Goal: Transaction & Acquisition: Purchase product/service

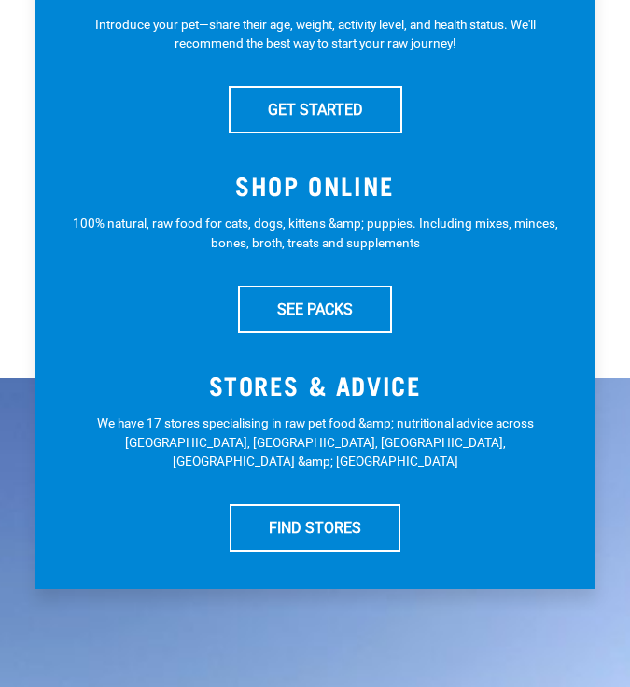
scroll to position [560, 0]
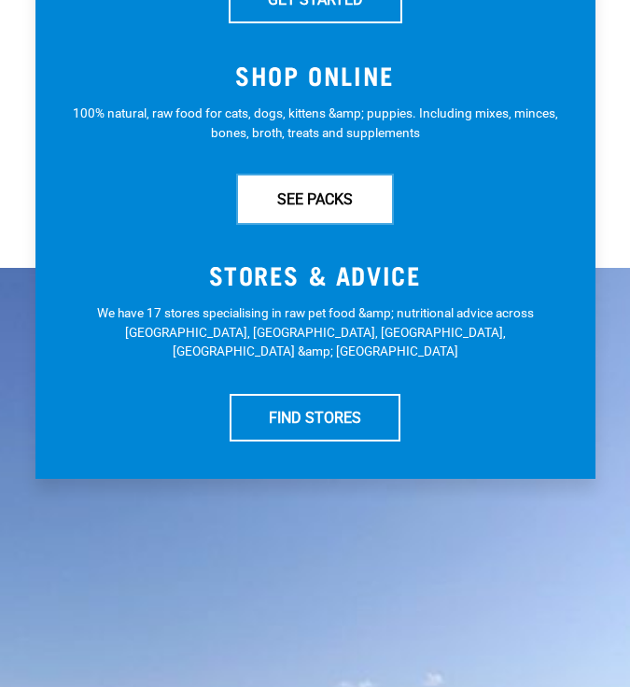
click at [344, 212] on link "SEE PACKS" at bounding box center [315, 199] width 154 height 47
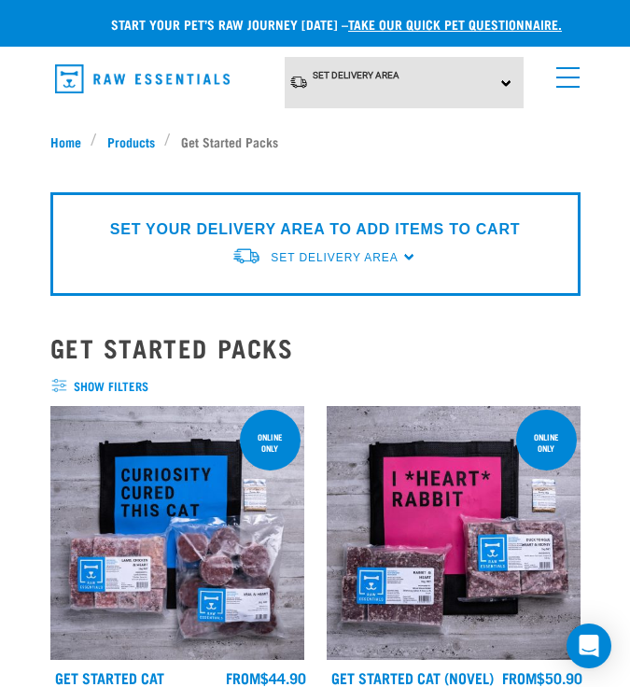
click at [568, 81] on link "menu" at bounding box center [564, 73] width 34 height 34
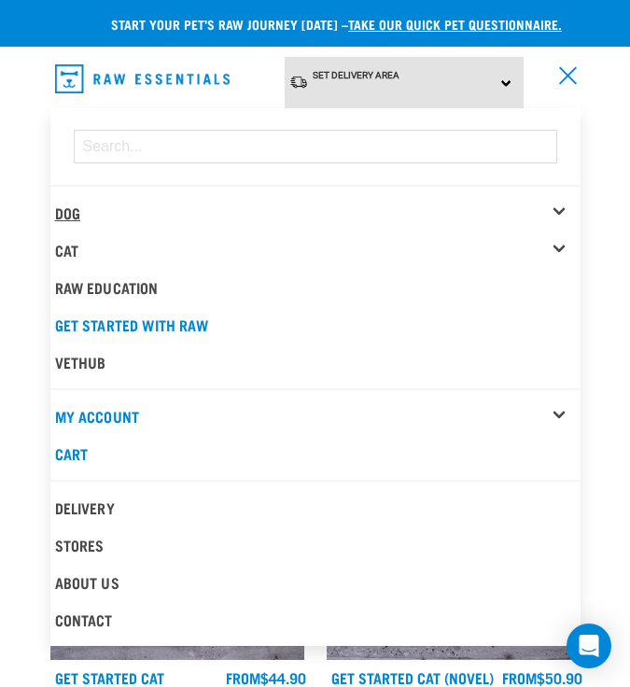
click at [78, 208] on link "Dog" at bounding box center [67, 212] width 25 height 8
click at [559, 204] on div "Dog" at bounding box center [318, 212] width 526 height 37
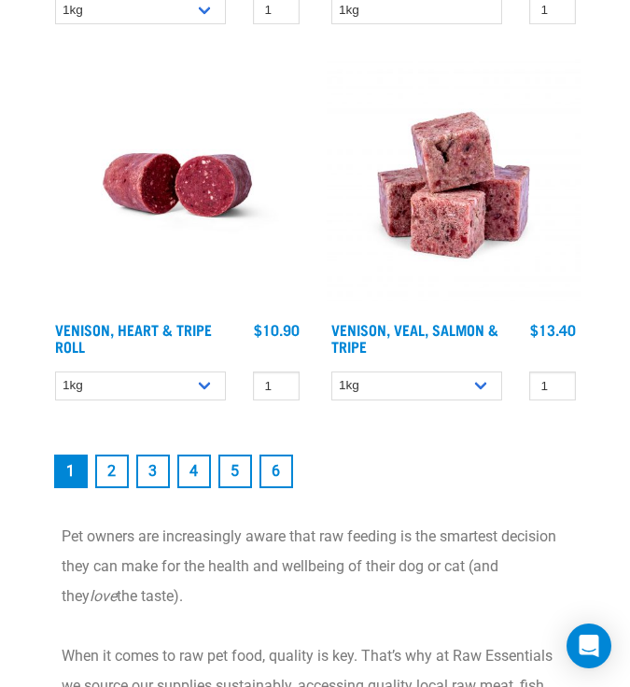
scroll to position [6287, 0]
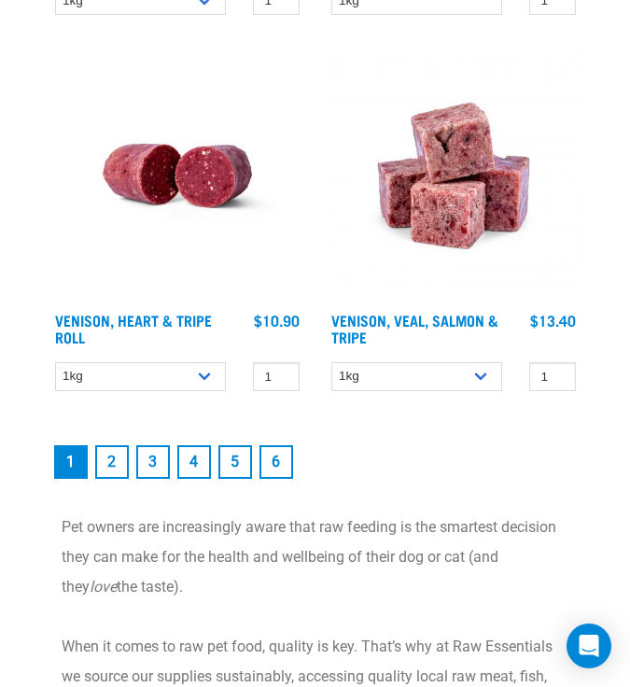
click at [113, 452] on link "2" at bounding box center [112, 462] width 34 height 34
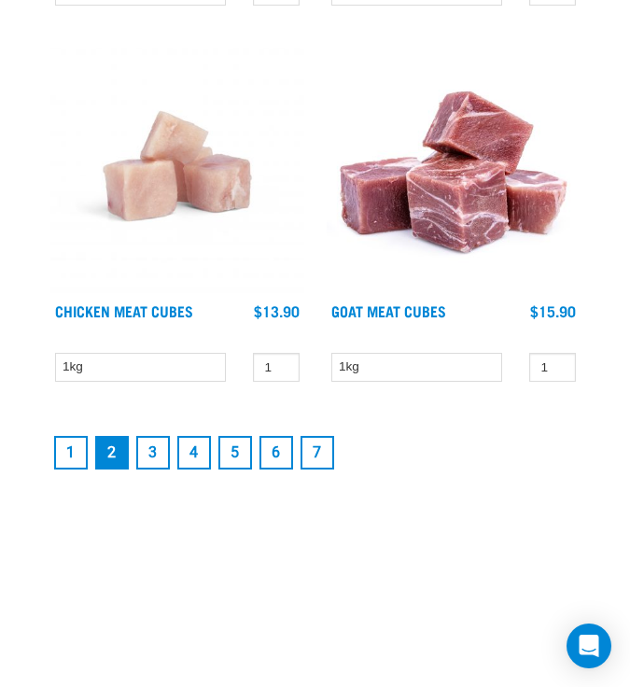
scroll to position [6045, 0]
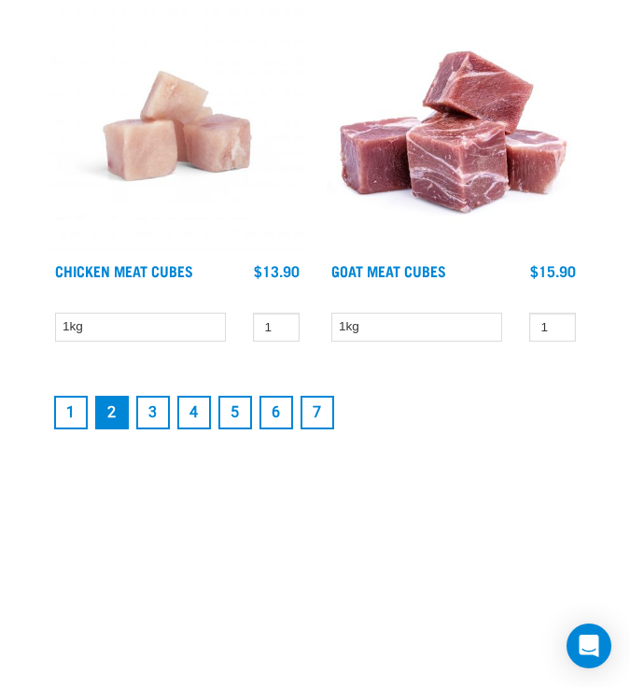
click at [151, 407] on link "3" at bounding box center [153, 413] width 34 height 34
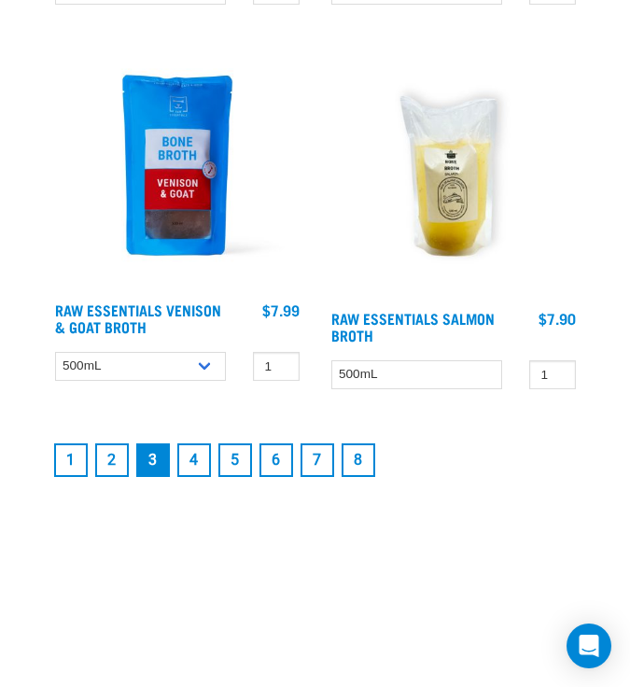
scroll to position [6007, 0]
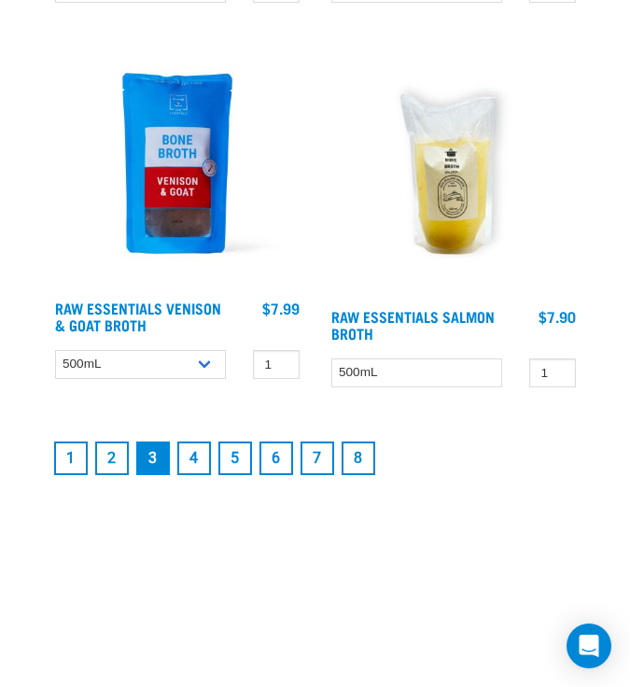
click at [187, 457] on link "4" at bounding box center [194, 459] width 34 height 34
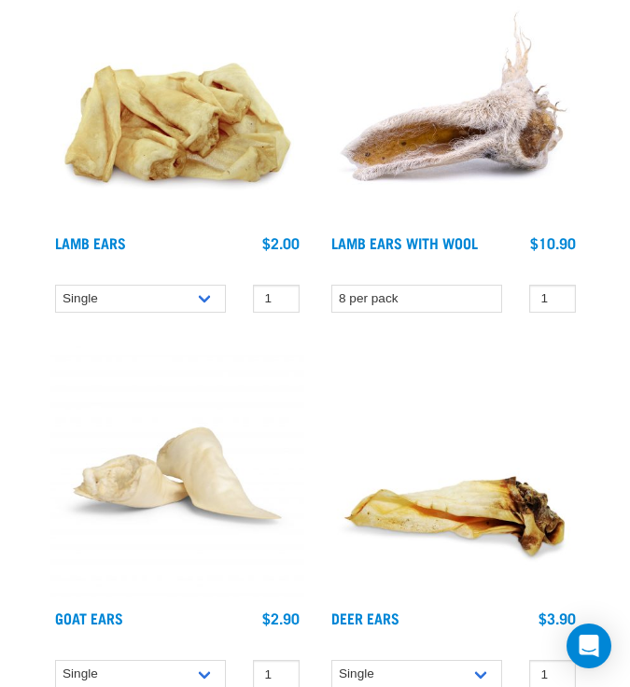
scroll to position [2693, 0]
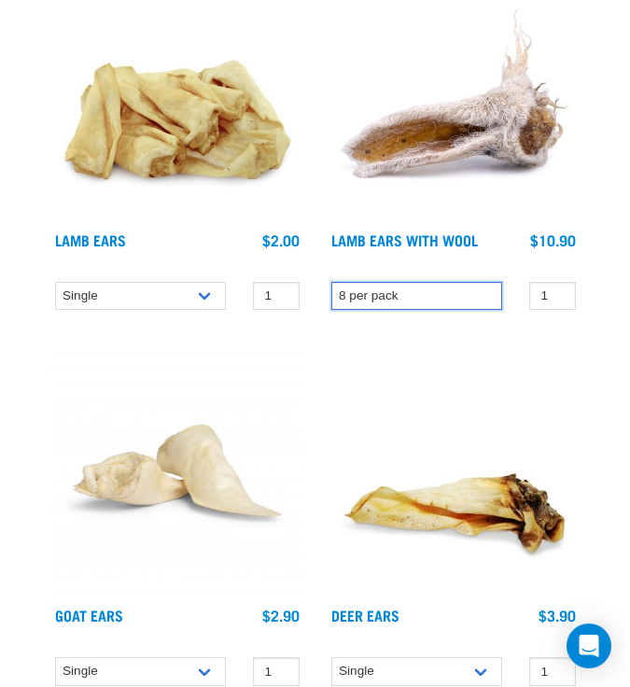
click at [455, 288] on select "8 per pack" at bounding box center [416, 296] width 171 height 29
click at [331, 282] on select "8 per pack" at bounding box center [416, 296] width 171 height 29
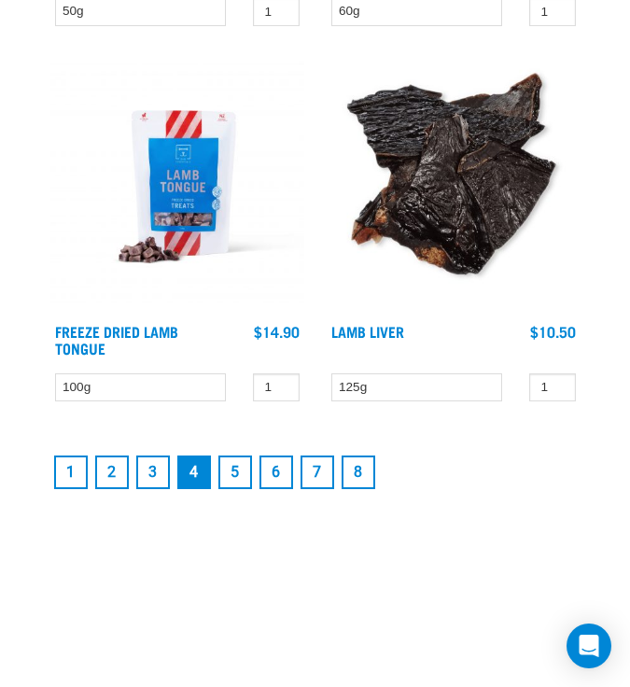
scroll to position [5994, 0]
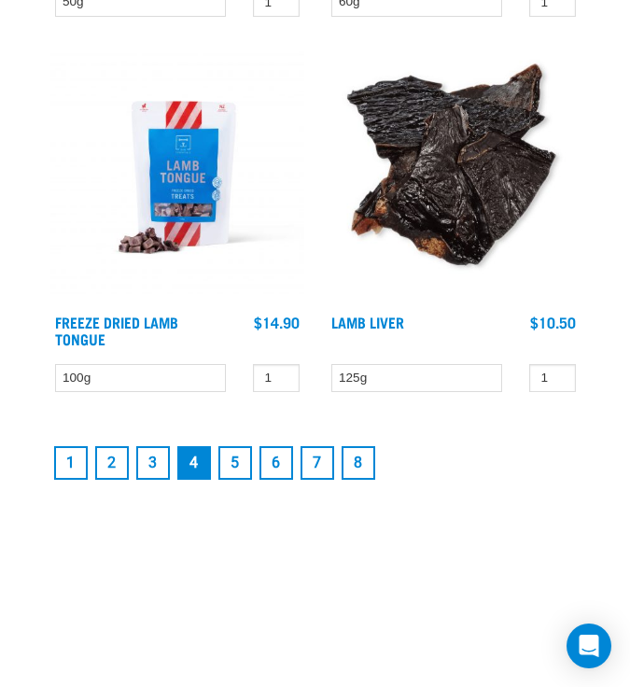
click at [235, 462] on link "5" at bounding box center [235, 463] width 34 height 34
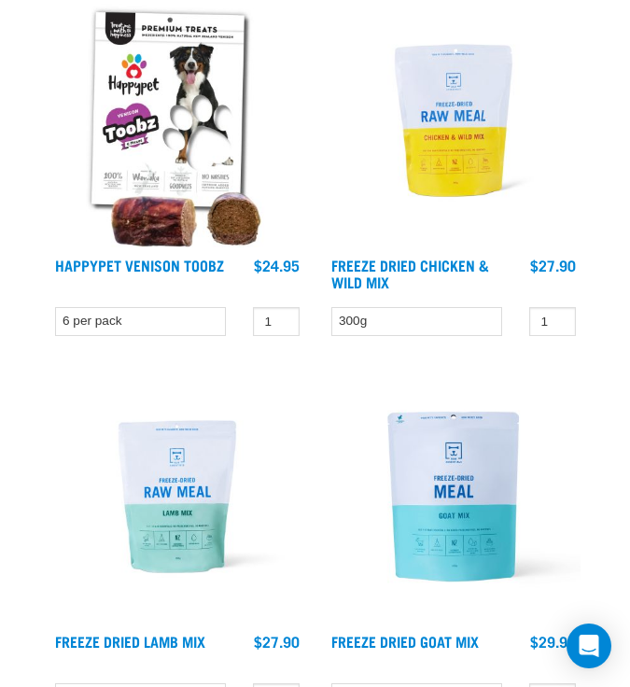
scroll to position [3427, 0]
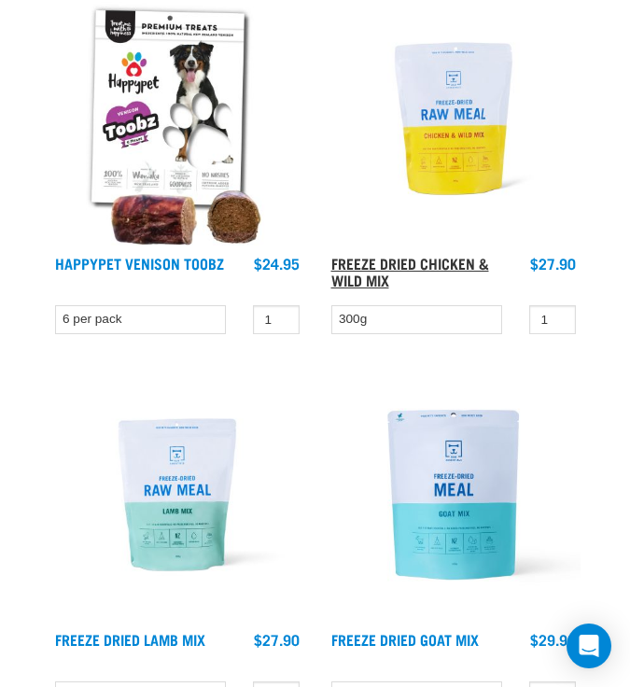
click at [429, 259] on link "Freeze Dried Chicken & Wild Mix" at bounding box center [410, 271] width 158 height 25
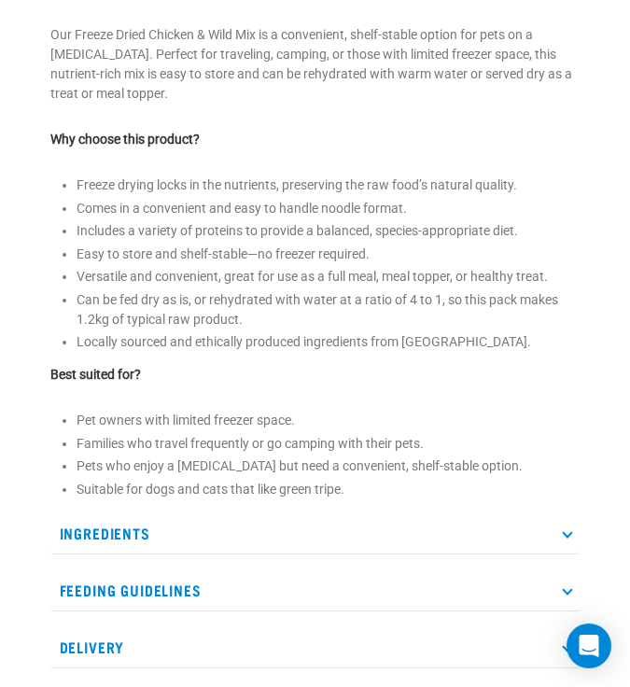
scroll to position [720, 0]
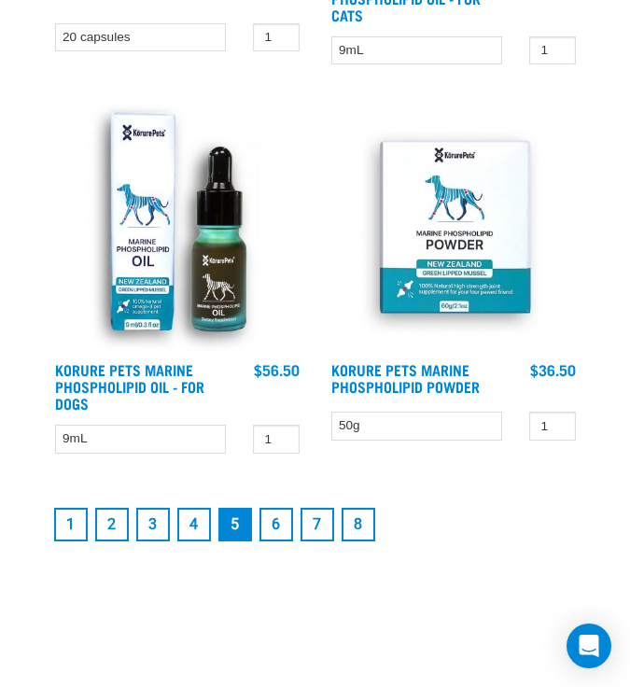
scroll to position [5984, 0]
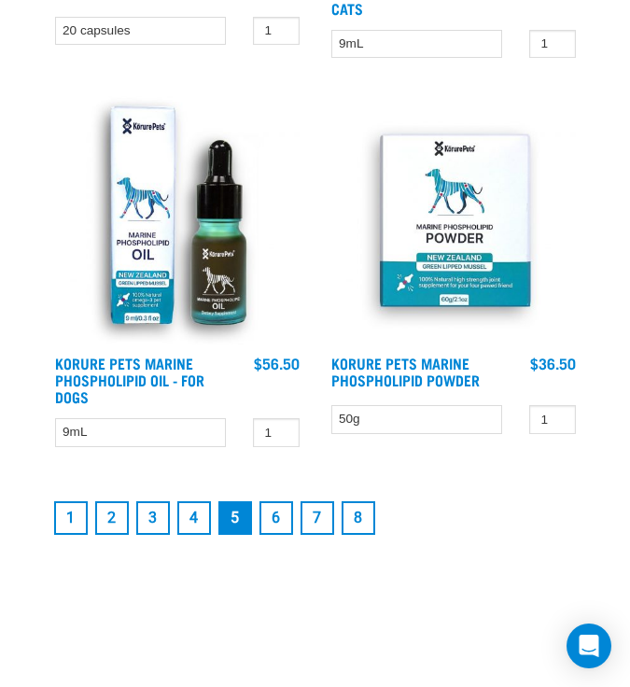
click at [275, 507] on link "6" at bounding box center [277, 518] width 34 height 34
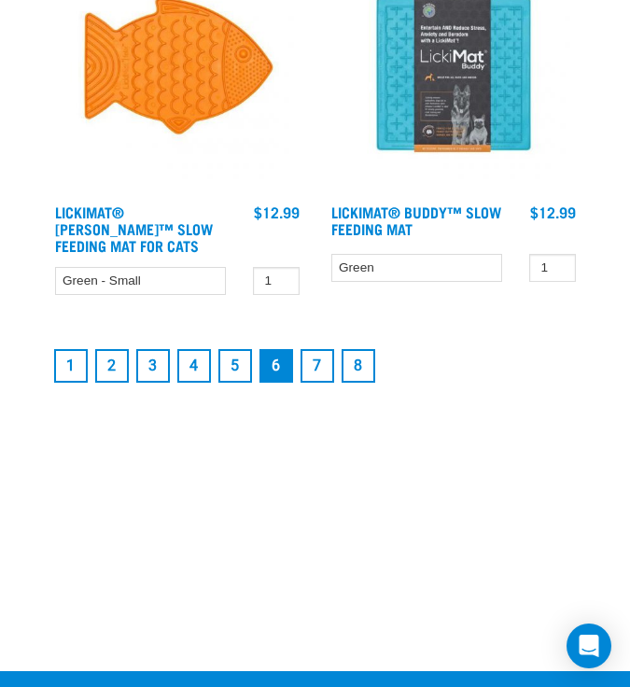
scroll to position [6121, 0]
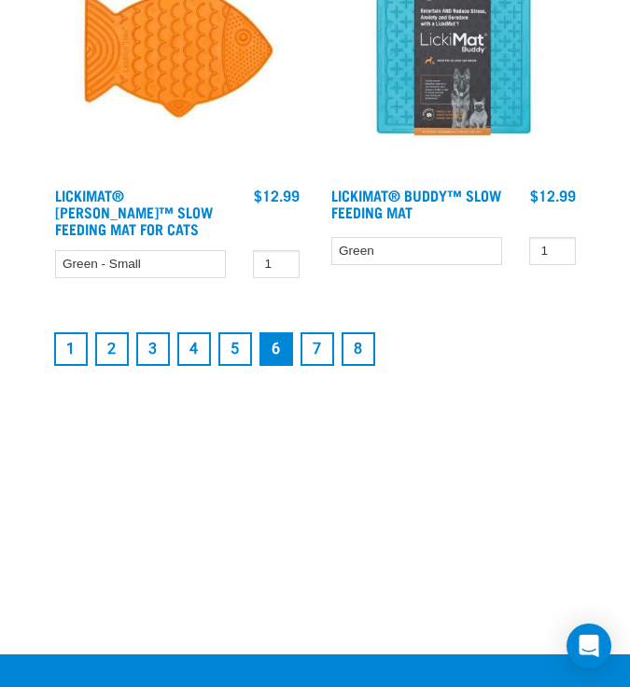
click at [185, 332] on link "4" at bounding box center [194, 349] width 34 height 34
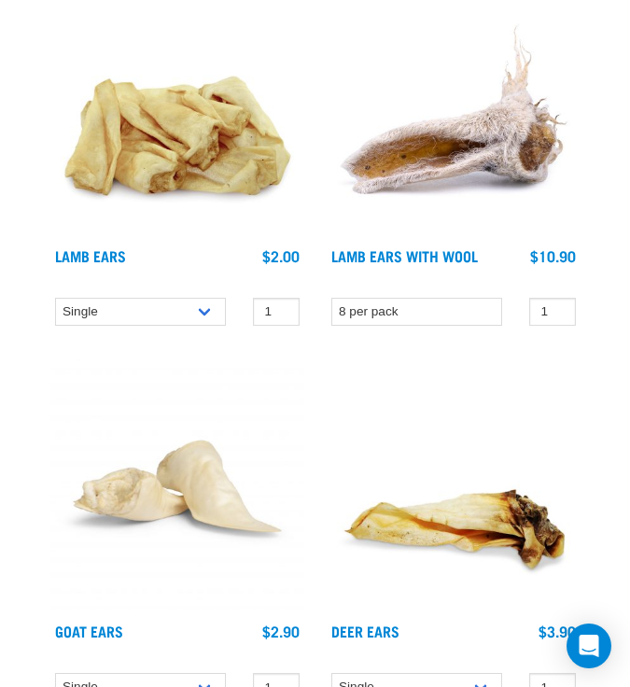
scroll to position [2685, 0]
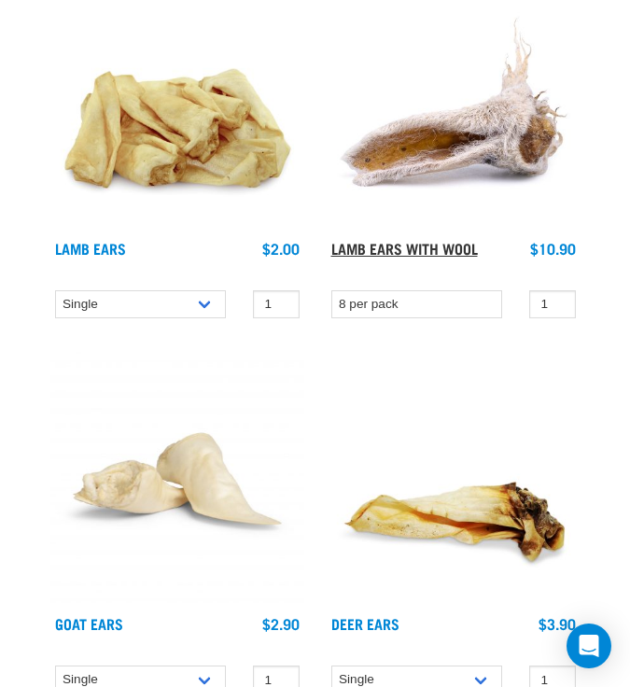
click at [439, 244] on link "Lamb Ears with Wool" at bounding box center [404, 248] width 147 height 8
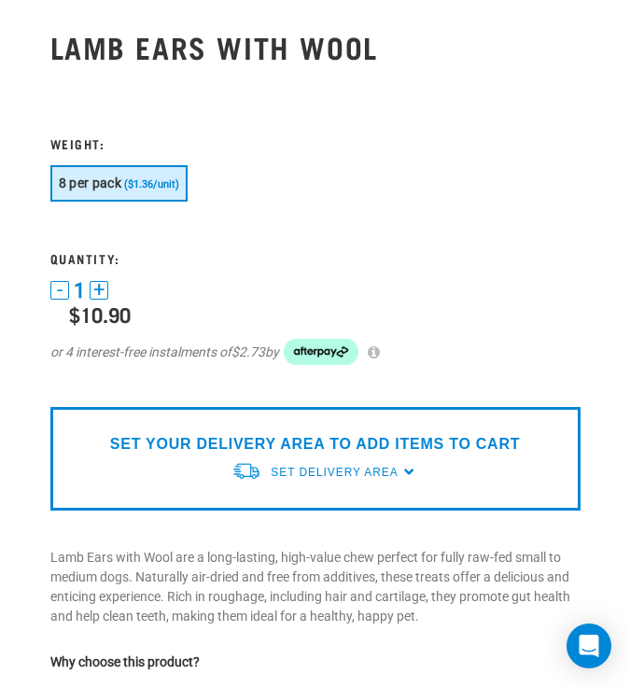
scroll to position [284, 0]
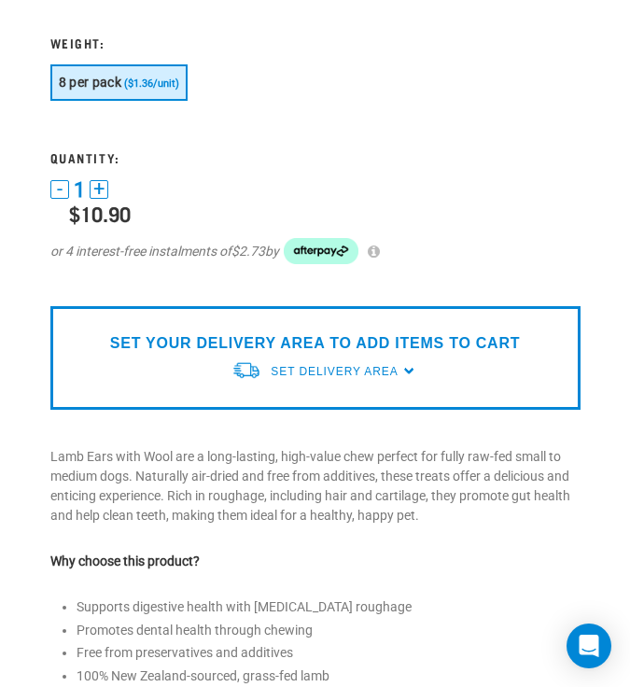
click at [100, 189] on button "+" at bounding box center [99, 189] width 19 height 19
click at [63, 184] on button "-" at bounding box center [59, 189] width 19 height 19
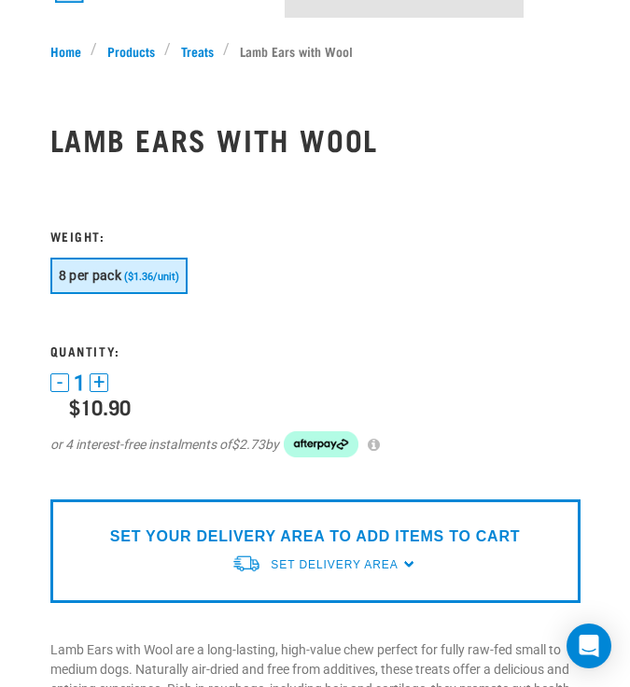
scroll to position [0, 0]
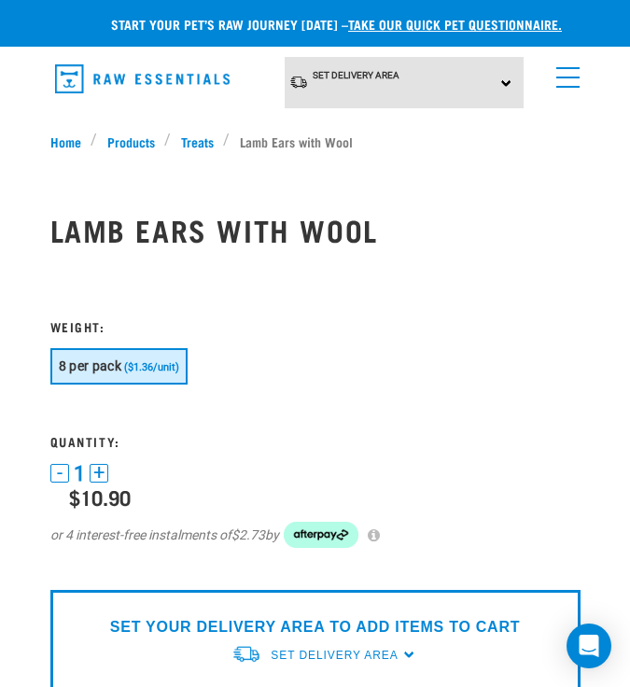
click at [98, 362] on span "8 per pack" at bounding box center [90, 365] width 63 height 15
click at [506, 82] on div "Set Delivery Area North Island South Island" at bounding box center [404, 82] width 239 height 51
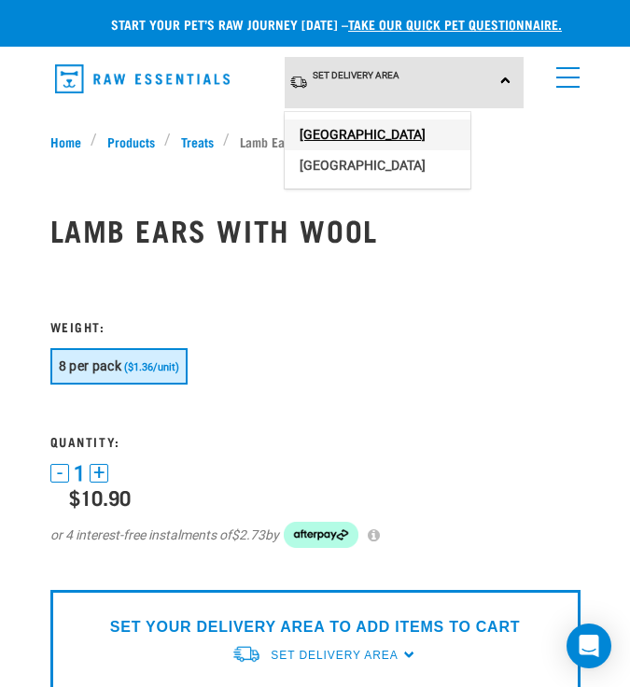
click at [372, 128] on link "[GEOGRAPHIC_DATA]" at bounding box center [378, 134] width 186 height 31
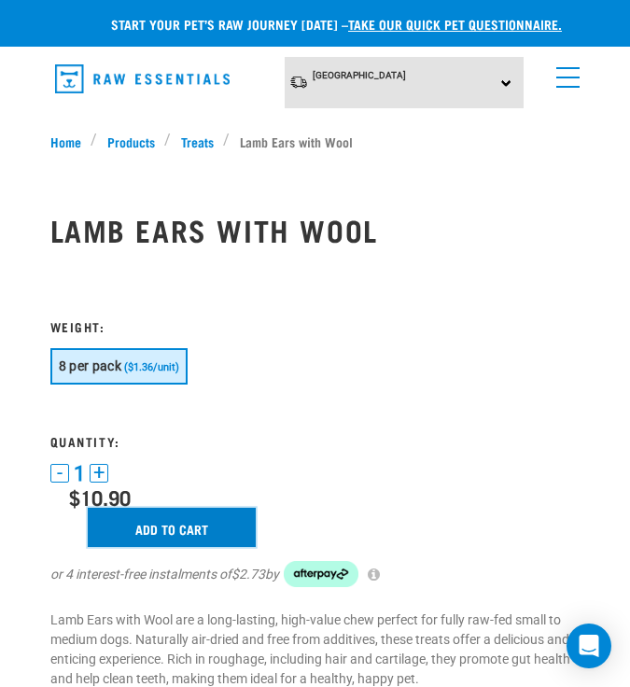
click at [163, 540] on input "Add to cart" at bounding box center [172, 527] width 168 height 39
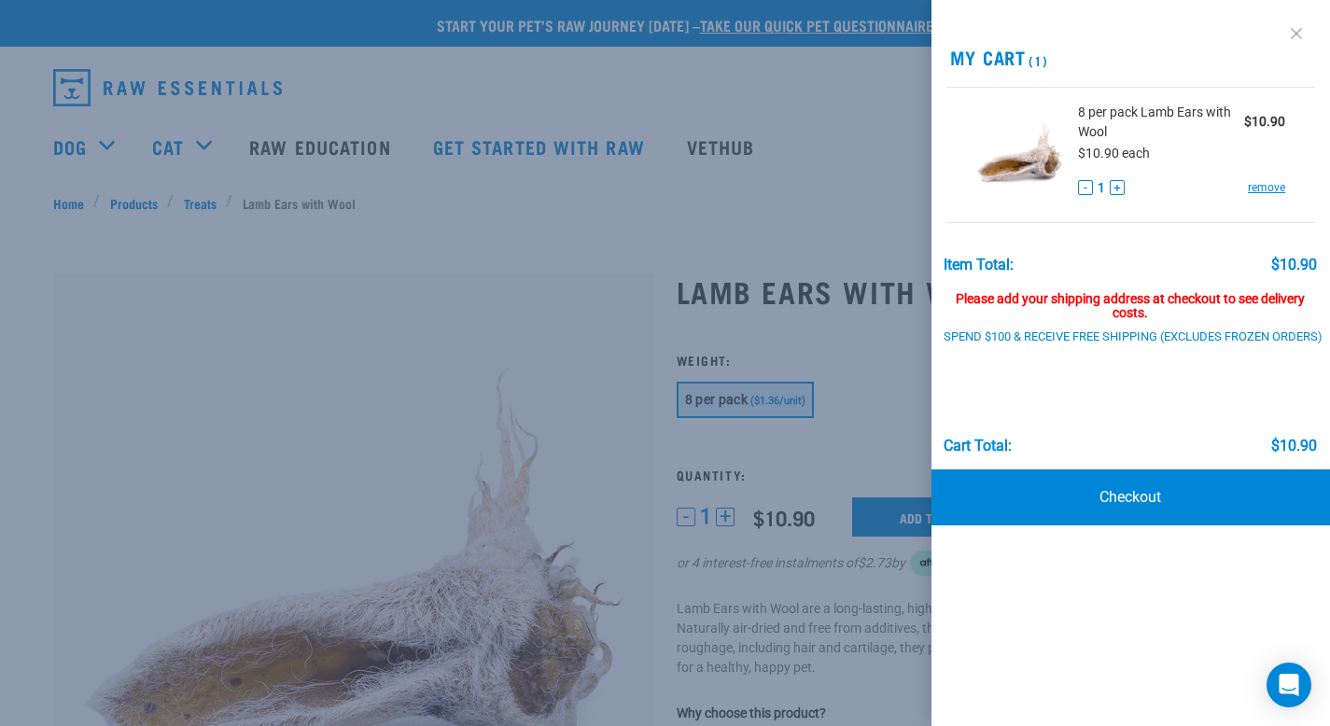
click at [629, 34] on link at bounding box center [1297, 34] width 30 height 30
click at [595, 54] on div at bounding box center [665, 363] width 1330 height 726
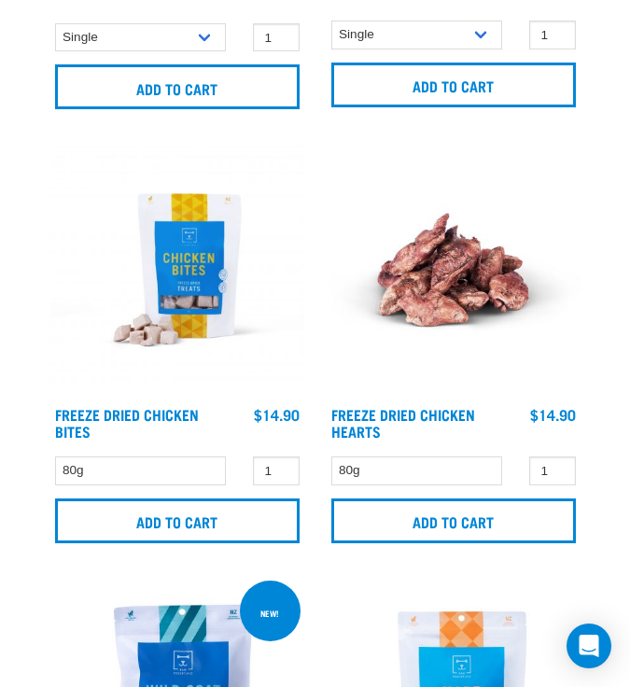
scroll to position [4999, 0]
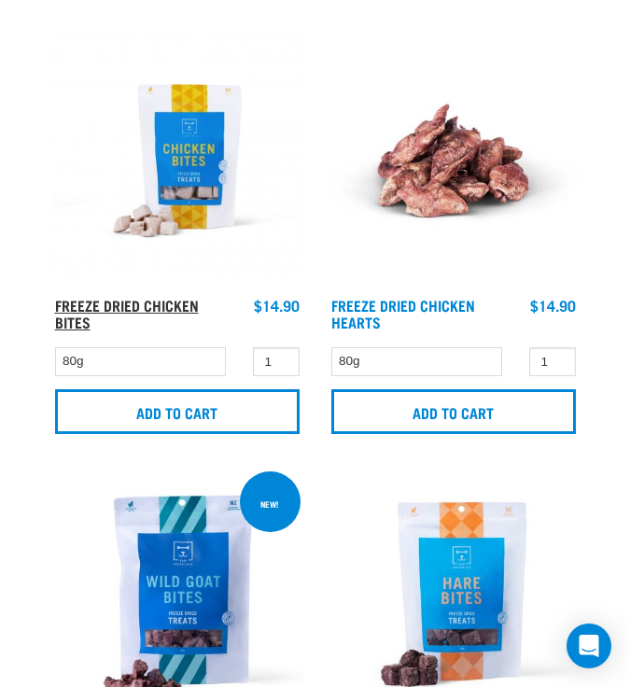
click at [157, 301] on link "Freeze Dried Chicken Bites" at bounding box center [127, 313] width 144 height 25
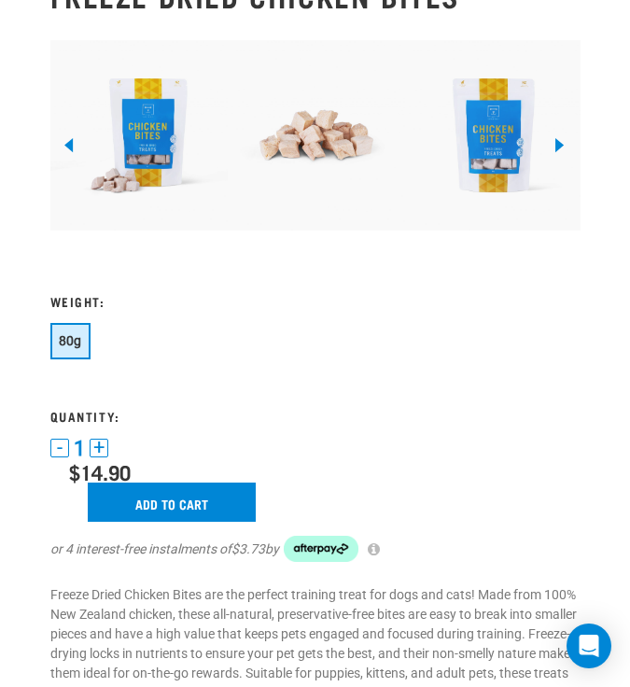
scroll to position [267, 0]
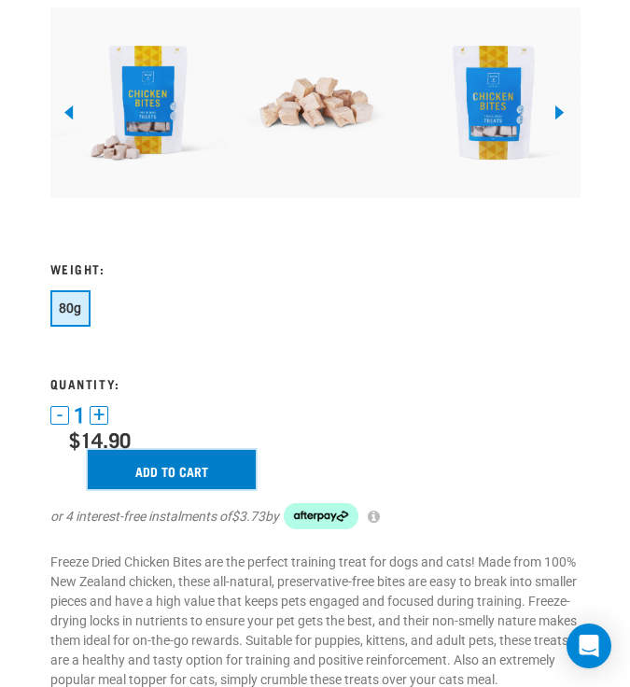
click at [185, 453] on input "Add to cart" at bounding box center [172, 469] width 168 height 39
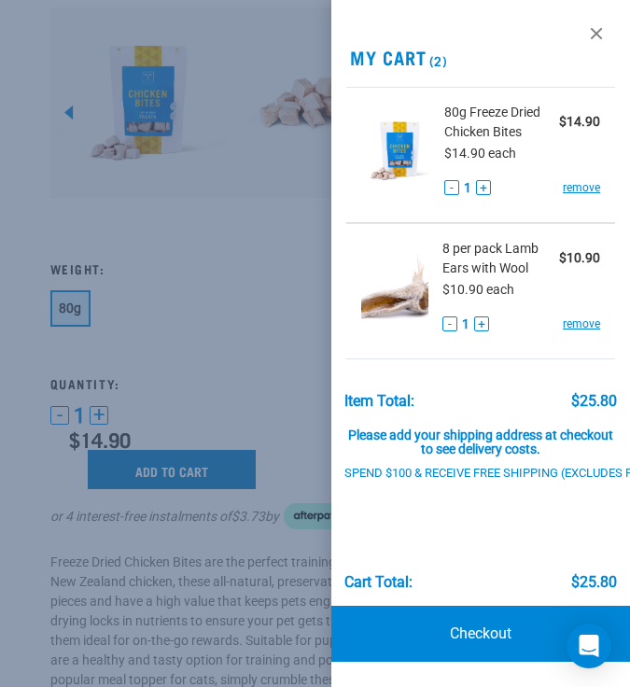
click at [185, 453] on div at bounding box center [315, 343] width 630 height 687
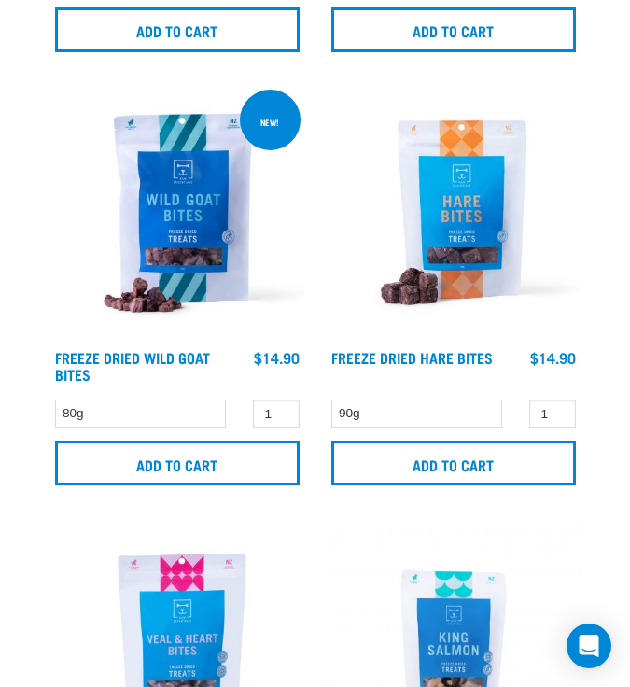
scroll to position [5397, 0]
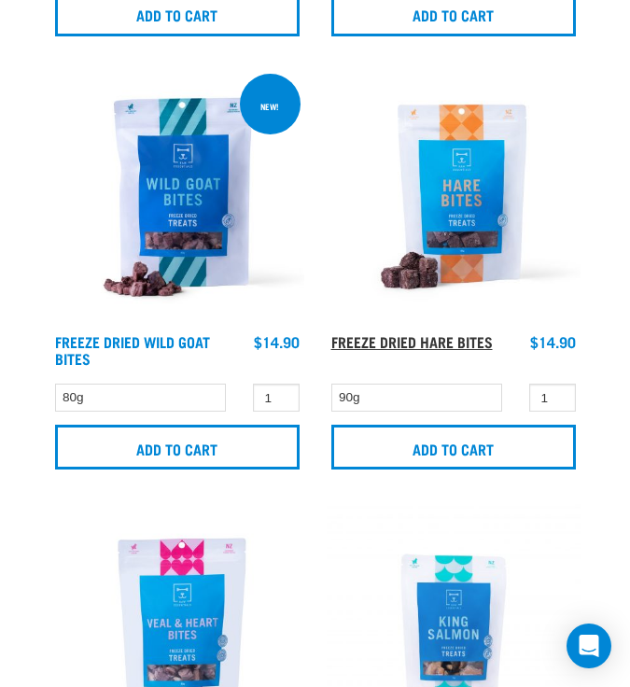
click at [461, 337] on link "Freeze Dried Hare Bites" at bounding box center [412, 341] width 162 height 8
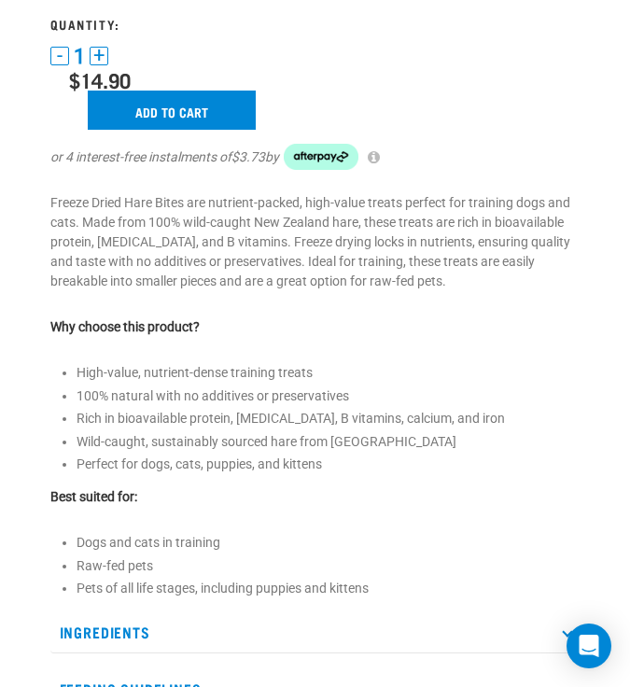
scroll to position [414, 0]
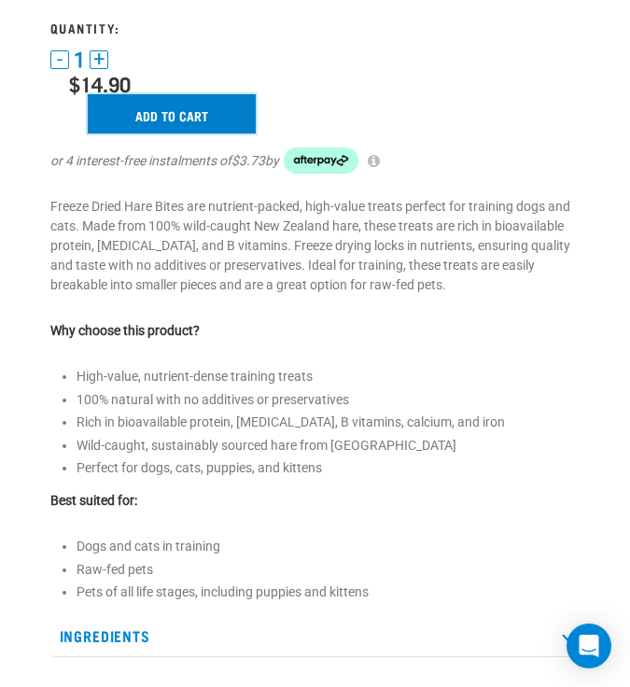
click at [157, 110] on input "Add to cart" at bounding box center [172, 113] width 168 height 39
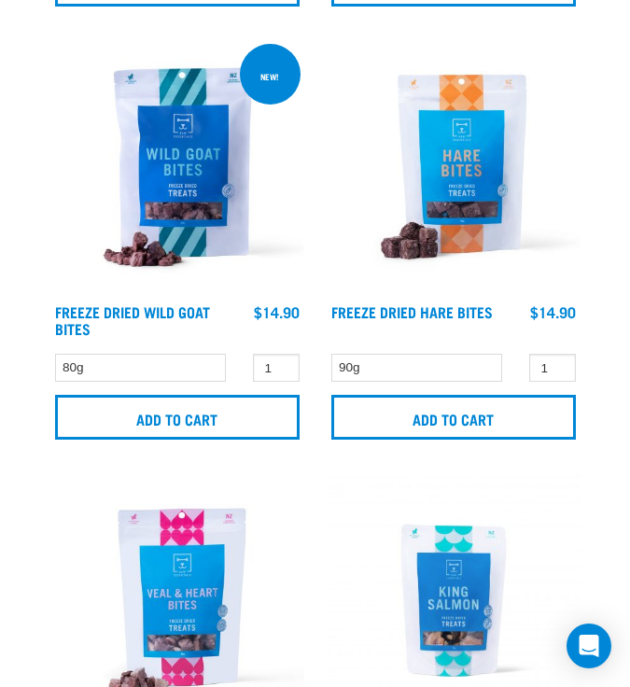
scroll to position [5365, 0]
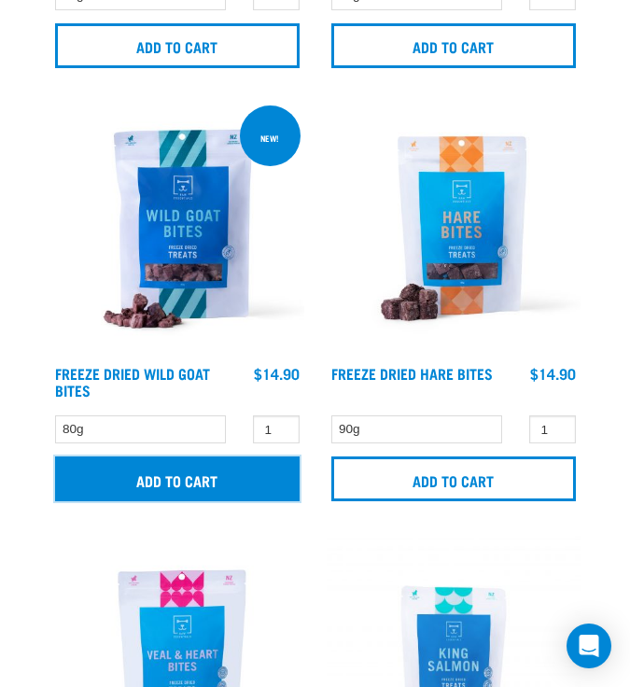
click at [153, 464] on input "Add to cart" at bounding box center [177, 479] width 245 height 45
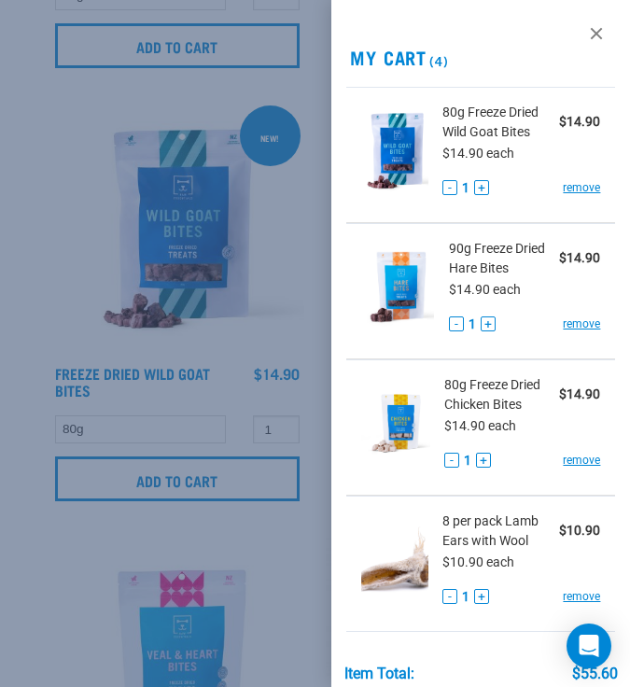
click at [299, 290] on div at bounding box center [315, 343] width 630 height 687
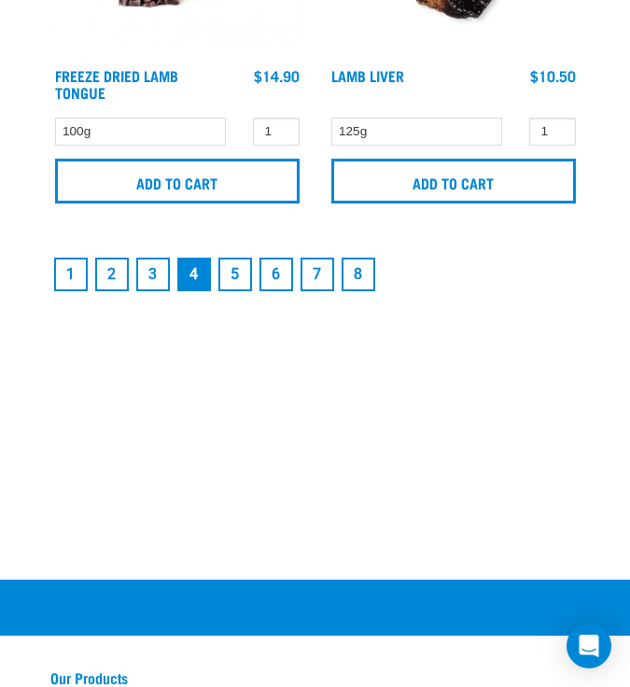
scroll to position [6958, 0]
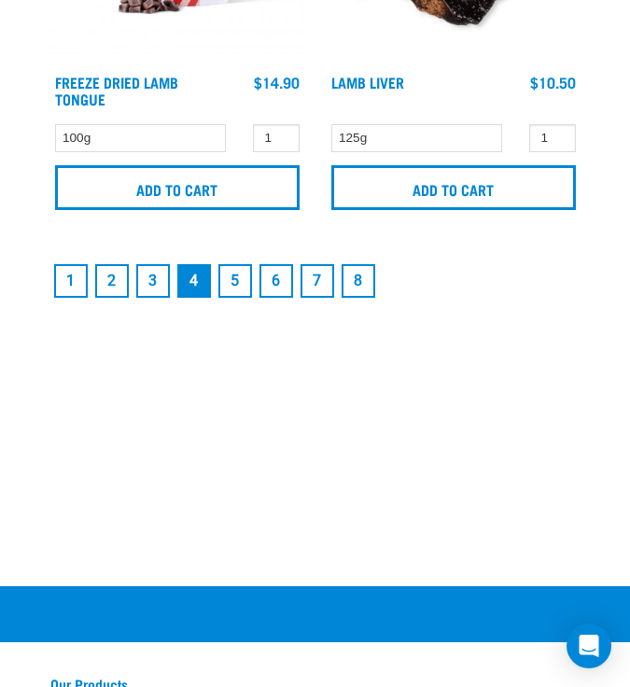
click at [239, 273] on link "5" at bounding box center [235, 281] width 34 height 34
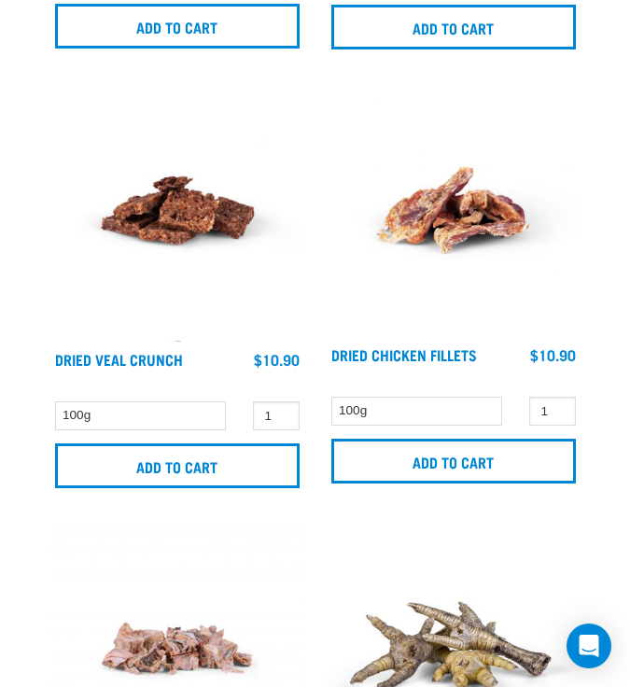
scroll to position [1499, 0]
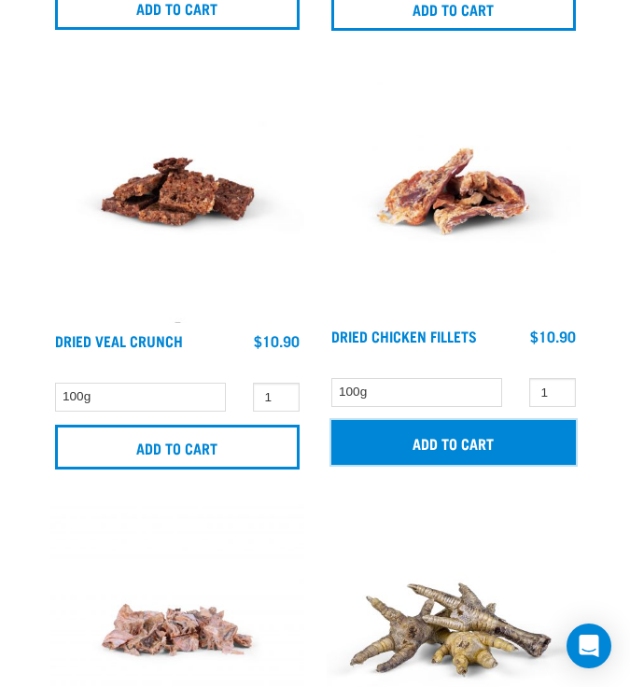
click at [442, 442] on input "Add to cart" at bounding box center [453, 442] width 245 height 45
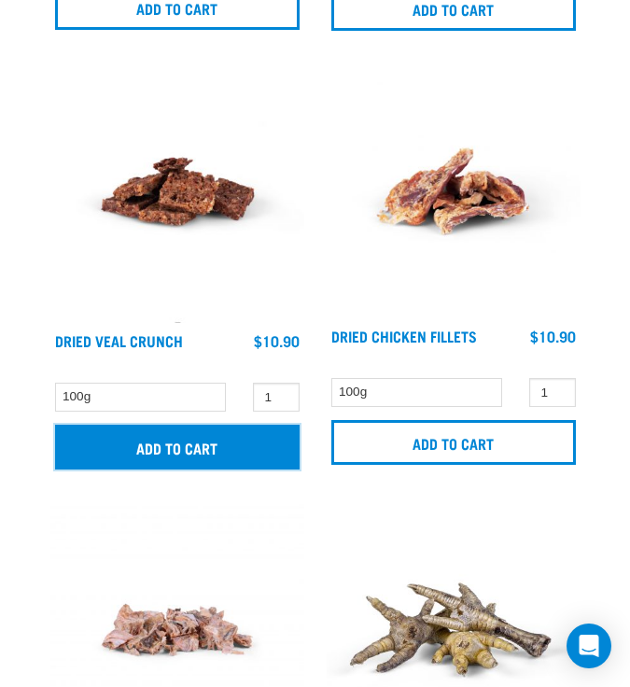
click at [198, 446] on input "Add to cart" at bounding box center [177, 447] width 245 height 45
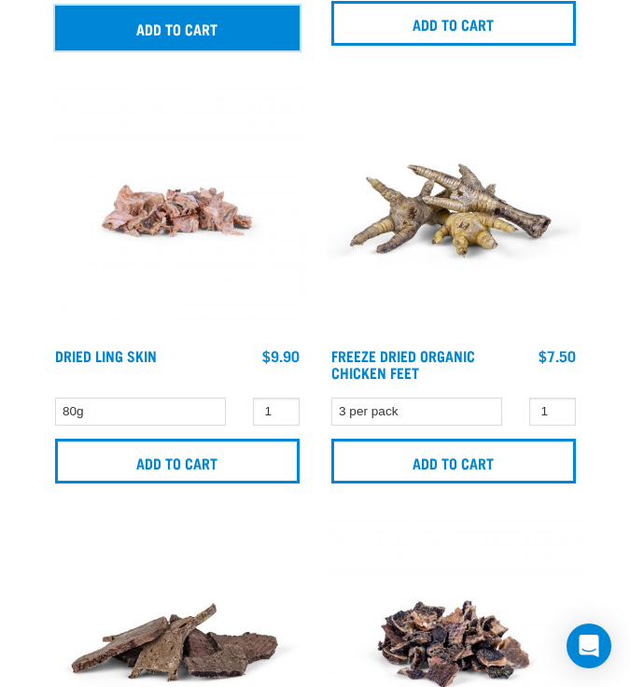
scroll to position [1924, 0]
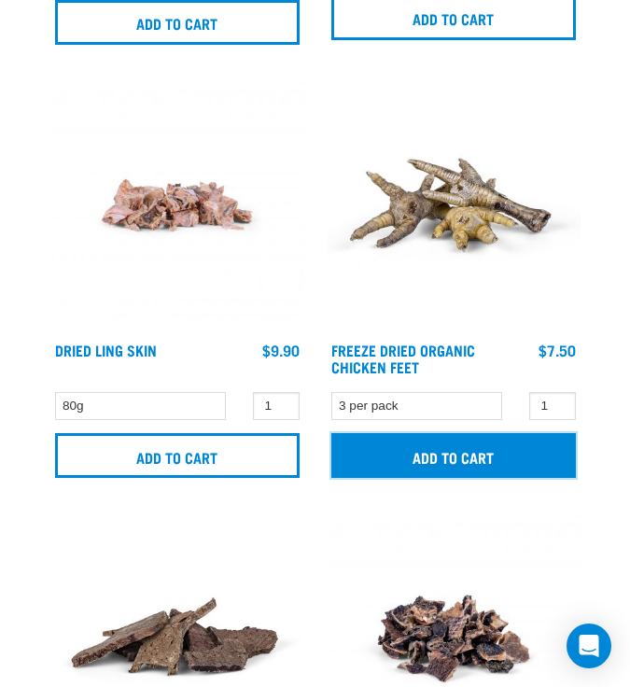
click at [365, 454] on input "Add to cart" at bounding box center [453, 455] width 245 height 45
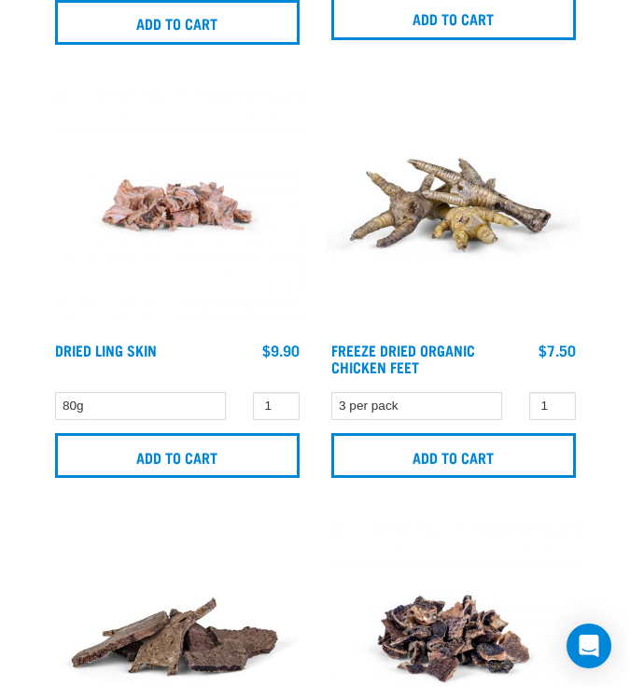
click at [383, 354] on h4 "Freeze Dried Organic Chicken Feet" at bounding box center [416, 360] width 171 height 37
click at [380, 345] on link "Freeze Dried Organic Chicken Feet" at bounding box center [403, 357] width 144 height 25
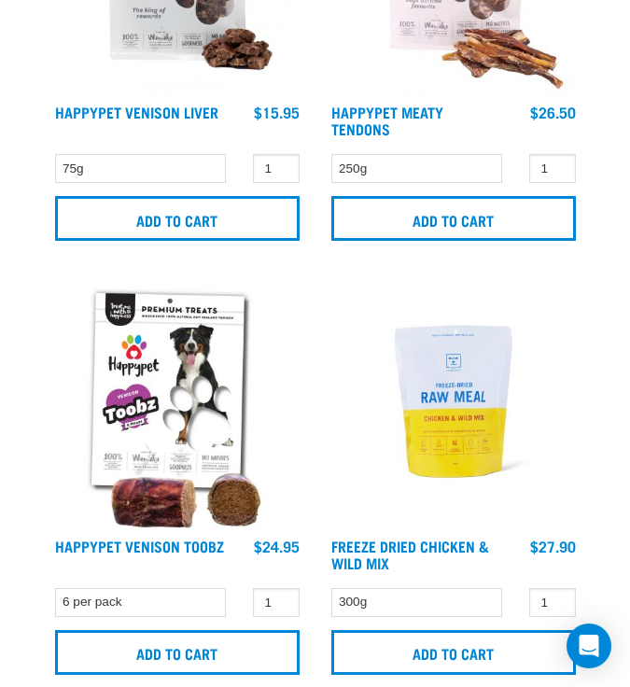
scroll to position [3520, 0]
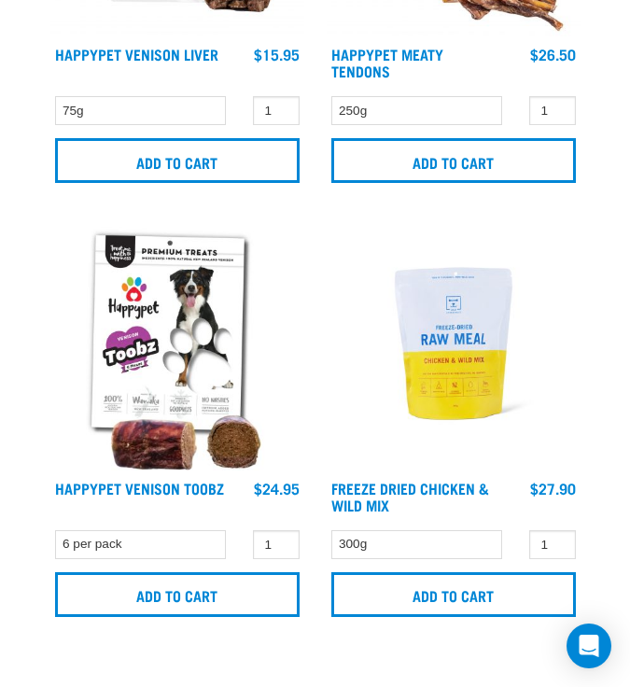
click at [161, 324] on img at bounding box center [177, 344] width 254 height 254
click at [178, 484] on link "Happypet Venison Toobz" at bounding box center [139, 488] width 169 height 8
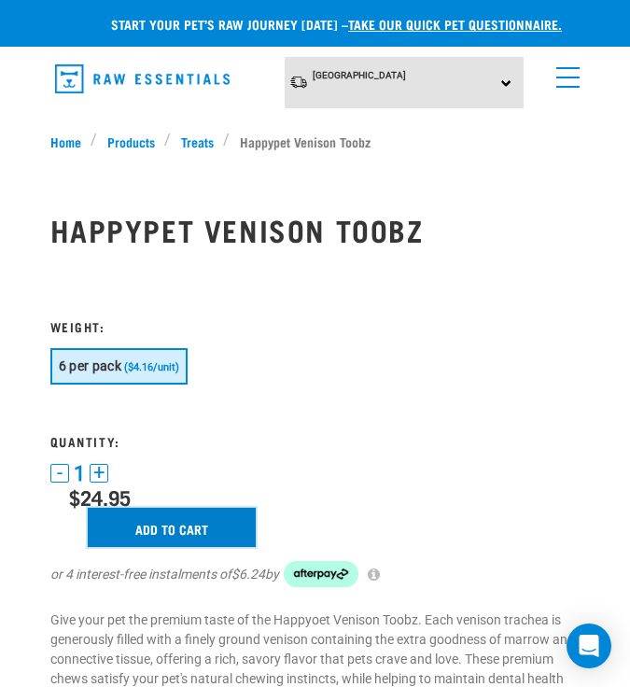
click at [191, 540] on input "Add to cart" at bounding box center [172, 527] width 168 height 39
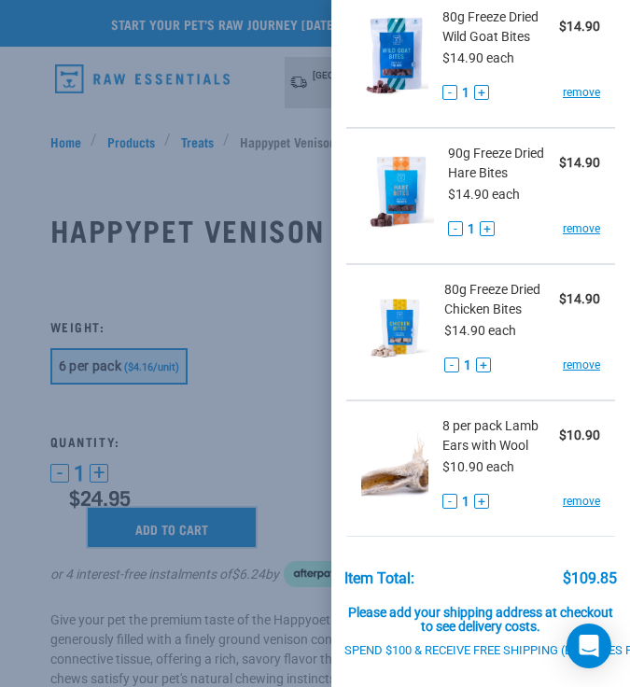
scroll to position [867, 0]
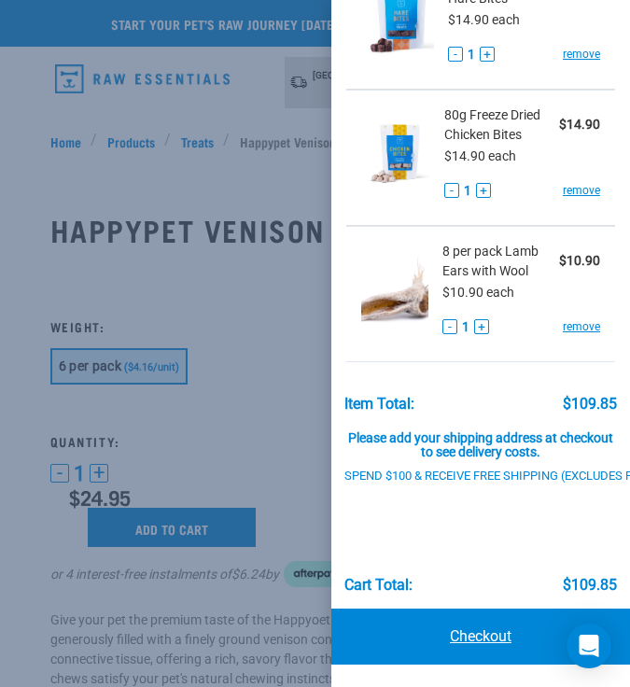
click at [422, 624] on link "Checkout" at bounding box center [480, 637] width 299 height 56
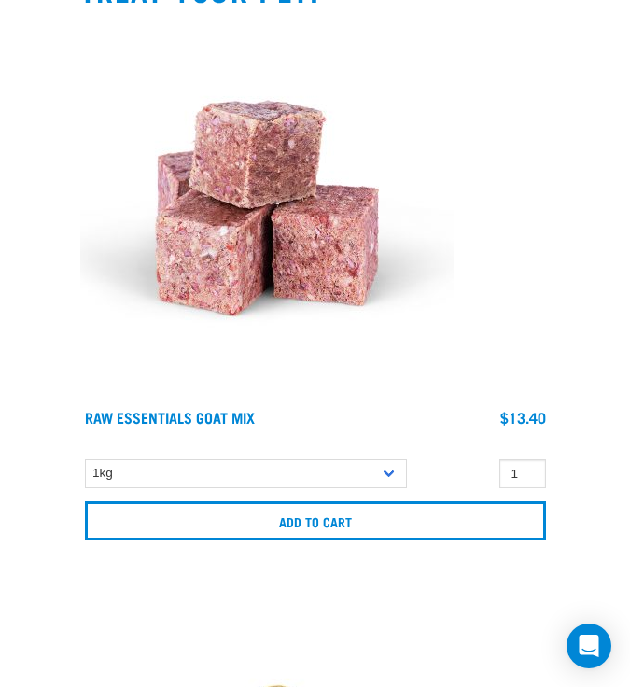
scroll to position [1910, 0]
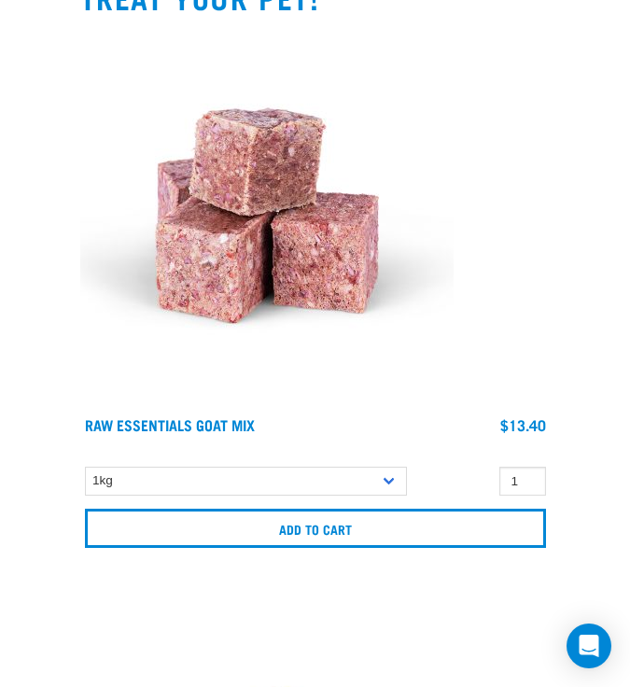
click at [144, 412] on div "Raw Essentials Goat Mix $13.40 $38.90 $115.90 1 0" at bounding box center [315, 294] width 493 height 553
click at [144, 423] on link "Raw Essentials Goat Mix" at bounding box center [170, 424] width 170 height 8
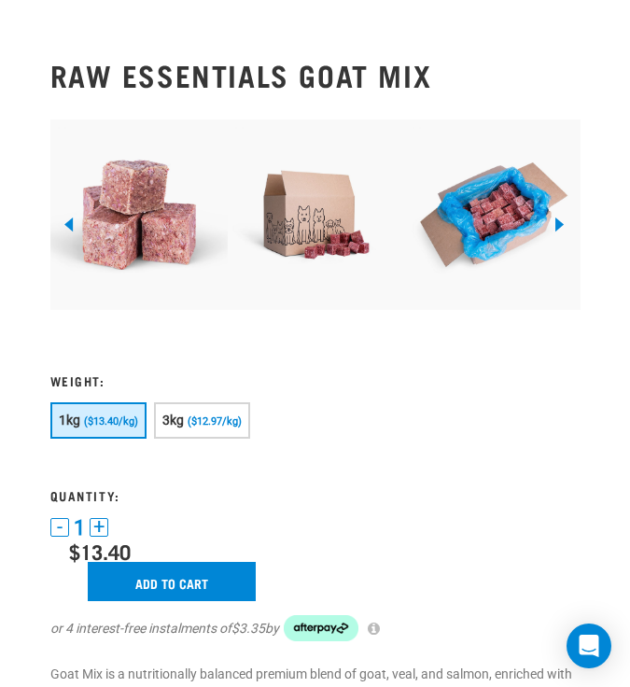
scroll to position [143, 0]
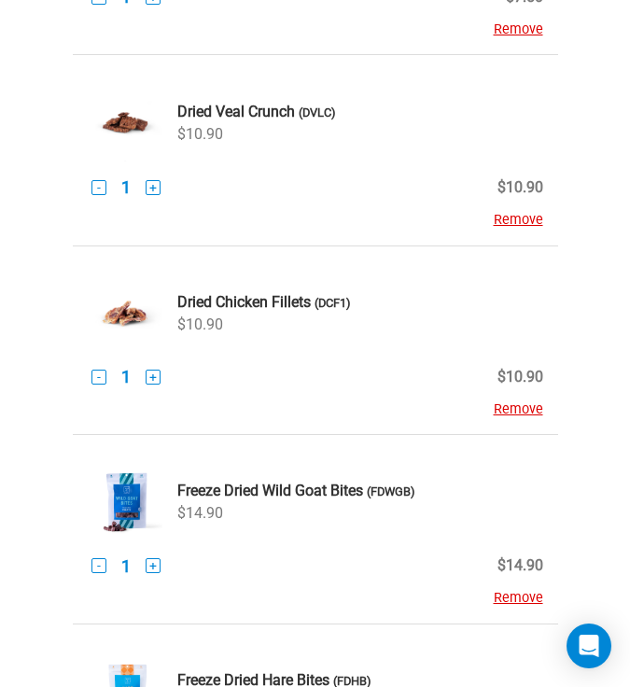
scroll to position [405, 0]
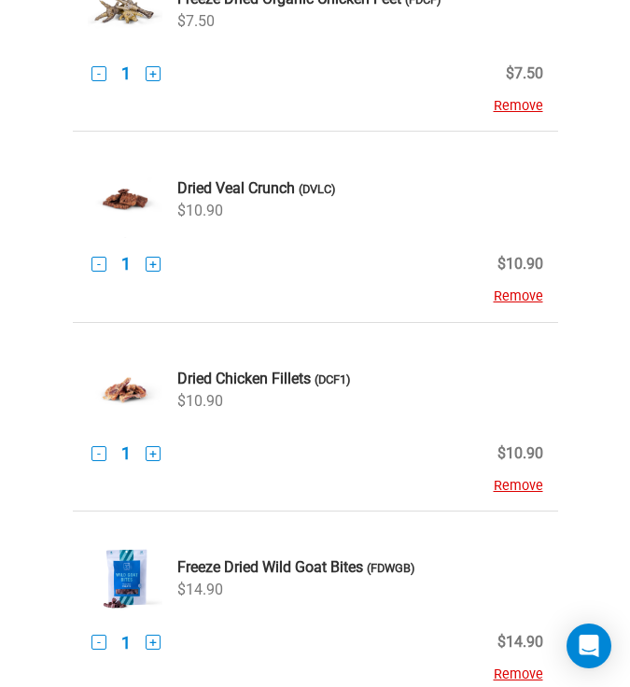
click at [215, 372] on strong "Dried Chicken Fillets" at bounding box center [243, 379] width 133 height 18
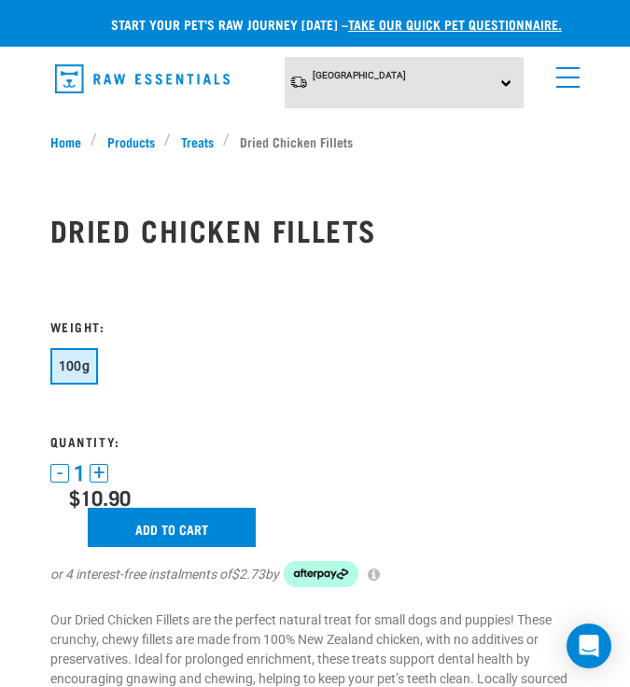
click at [574, 94] on div "[GEOGRAPHIC_DATA] [GEOGRAPHIC_DATA] [GEOGRAPHIC_DATA]" at bounding box center [315, 82] width 530 height 51
click at [570, 71] on link "menu" at bounding box center [564, 73] width 34 height 34
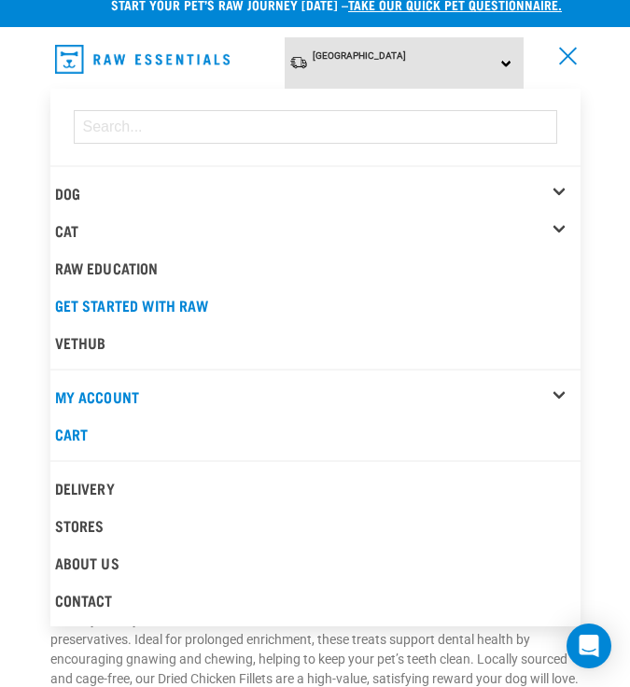
scroll to position [21, 0]
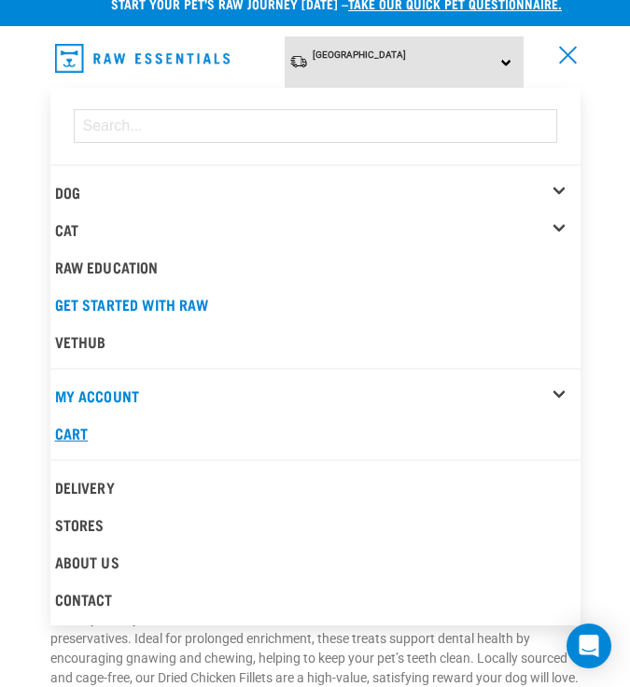
click at [85, 428] on link "Cart" at bounding box center [315, 433] width 530 height 37
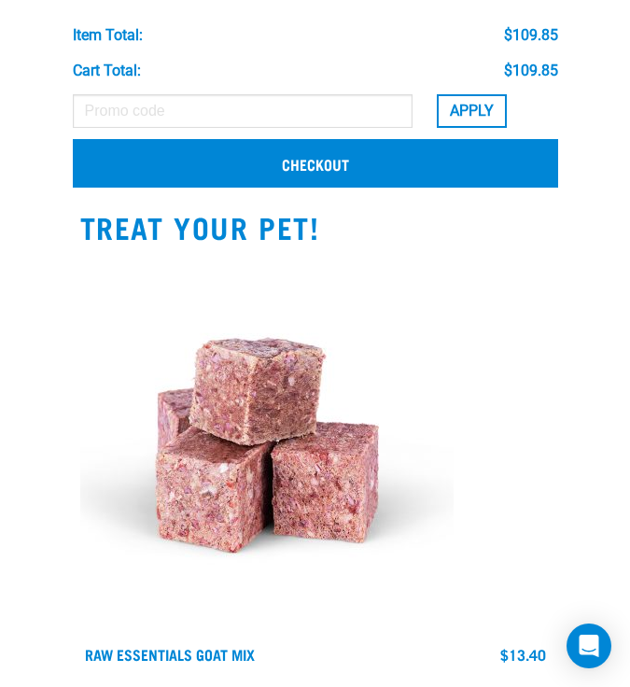
scroll to position [1495, 0]
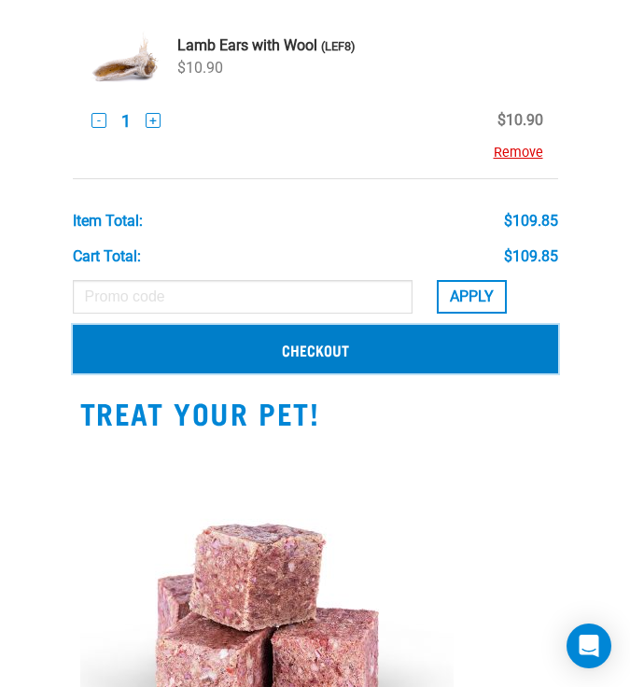
click at [401, 331] on link "Checkout" at bounding box center [315, 349] width 485 height 49
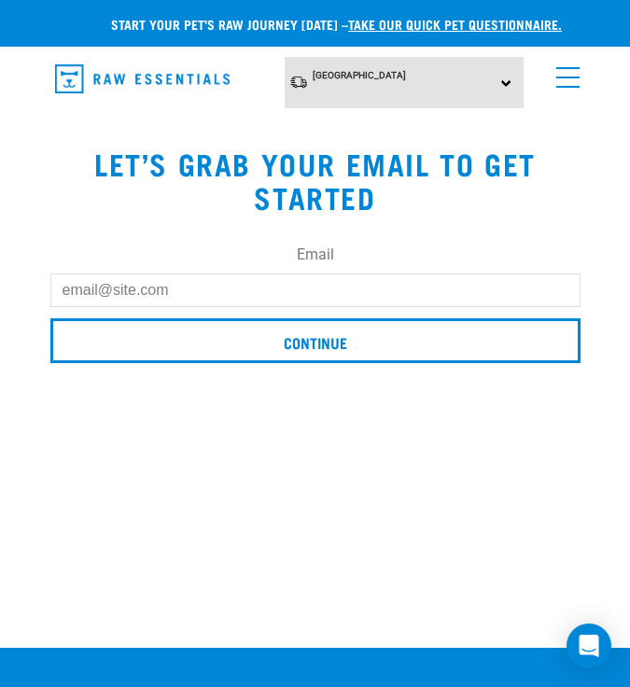
click at [361, 294] on input "Email" at bounding box center [315, 291] width 530 height 34
type input "[EMAIL_ADDRESS][DOMAIN_NAME]"
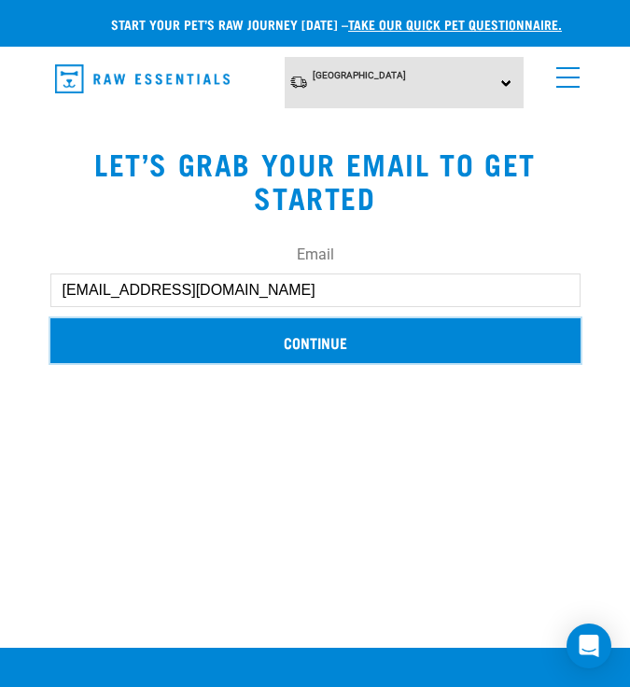
click at [251, 336] on input "Continue" at bounding box center [315, 340] width 530 height 45
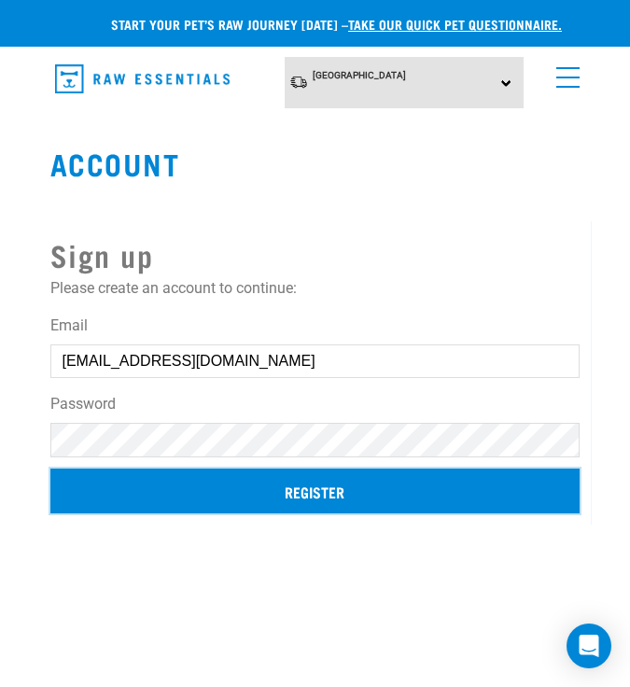
click at [415, 498] on input "Register" at bounding box center [314, 491] width 529 height 45
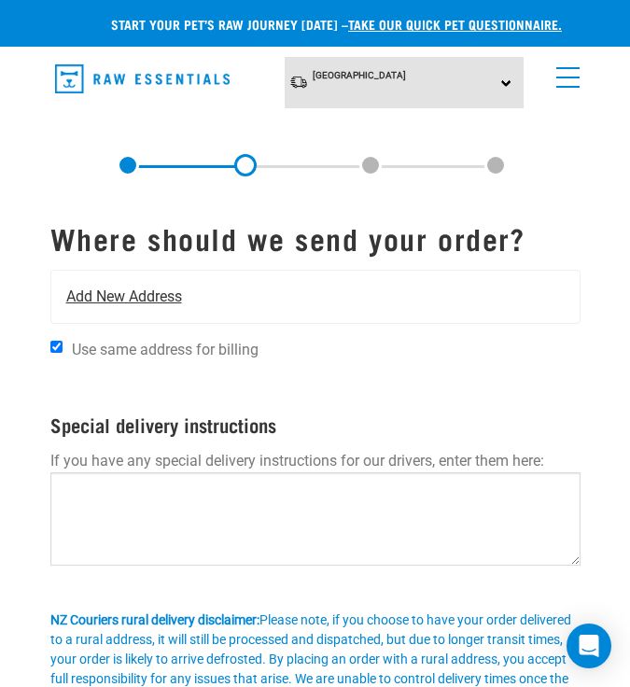
click at [270, 281] on div "Add New Address" at bounding box center [315, 297] width 528 height 52
click at [109, 298] on span "Add New Address" at bounding box center [124, 297] width 116 height 22
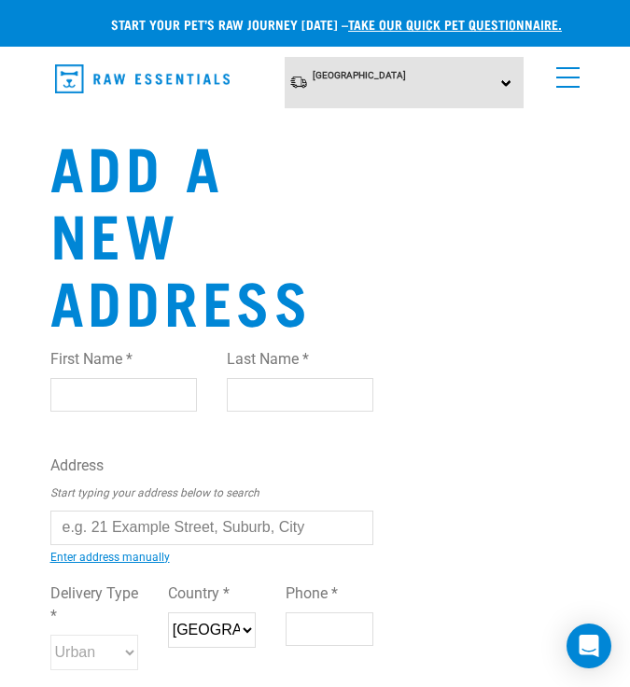
click at [121, 378] on input "First Name *" at bounding box center [123, 395] width 147 height 34
type input "kim"
type input "webby"
type input "15 taku matenga grove"
type input "korokoro"
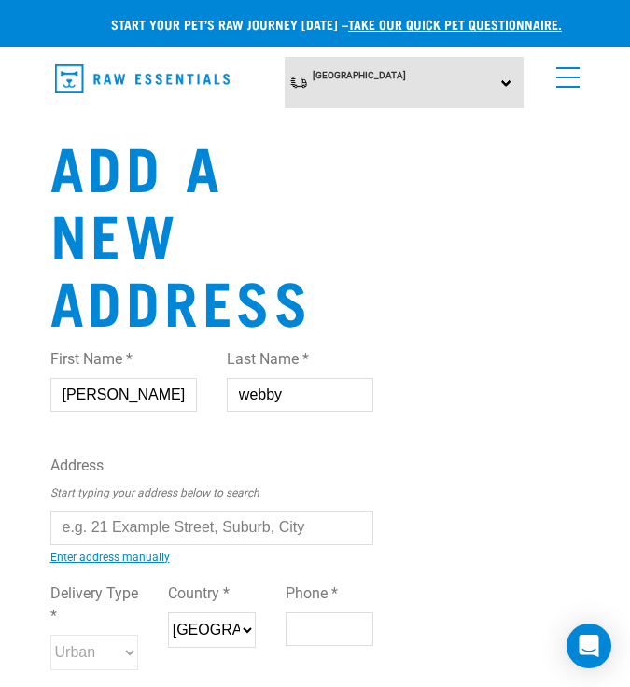
select select "WGN"
type input "5011"
type input "0274624545"
click at [122, 511] on input "text" at bounding box center [212, 528] width 324 height 34
click at [103, 510] on div "First Name * kim Last Name * webby Address Start typing your address below to s…" at bounding box center [212, 526] width 324 height 387
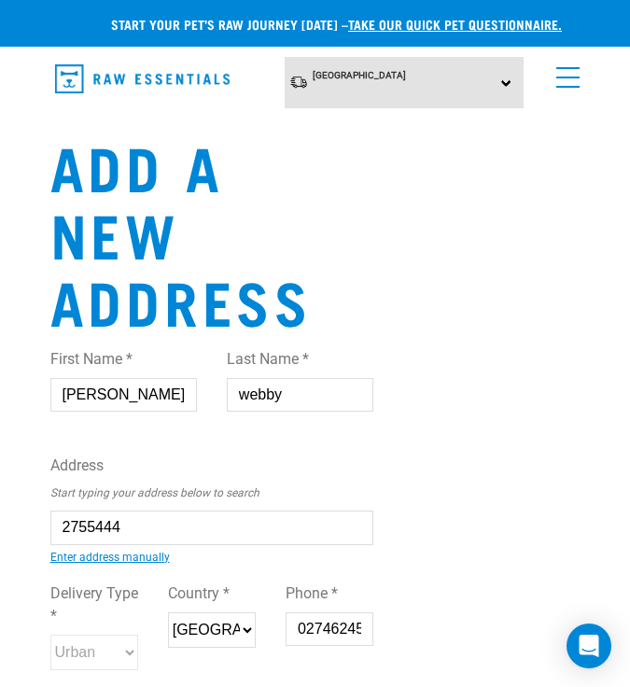
type input "15 Taku Matenga Grove, Korokoro, Lower Hutt 5012"
type input "15 Taku [GEOGRAPHIC_DATA]"
type input "Korokoro"
type input "Wellington"
select select "WGN"
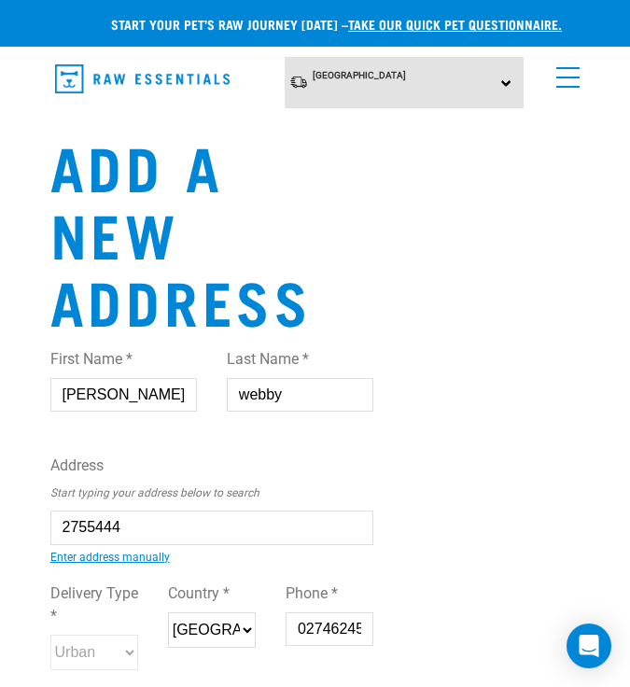
type input "5012"
select select "Urban"
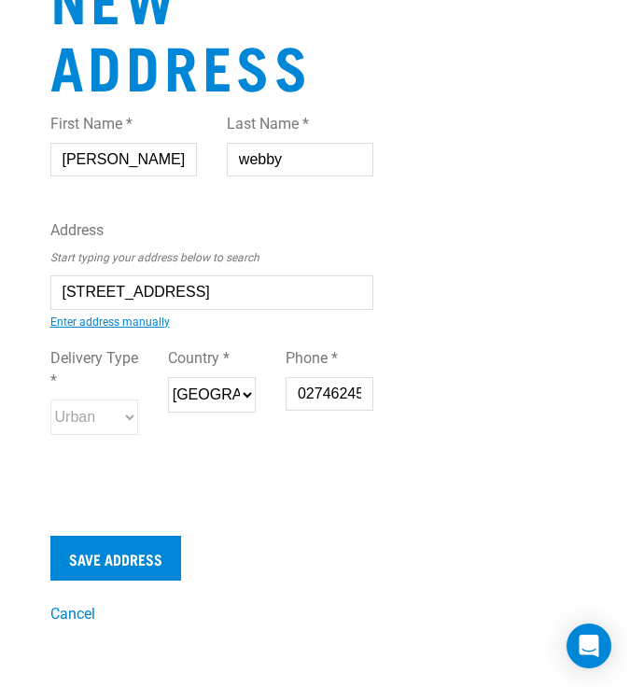
scroll to position [316, 0]
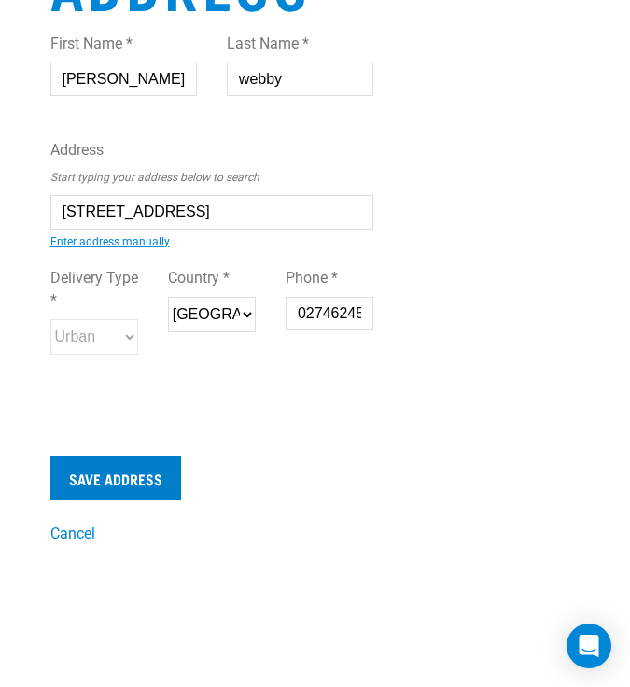
type input "15 Taku Matenga Grove, Korokoro, Lower Hutt 5012"
click at [124, 456] on input "Save Address" at bounding box center [115, 478] width 131 height 45
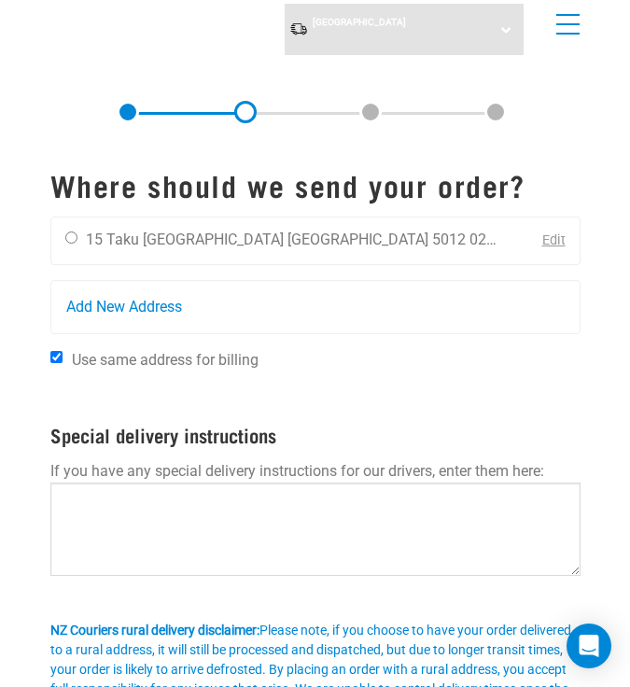
scroll to position [60, 0]
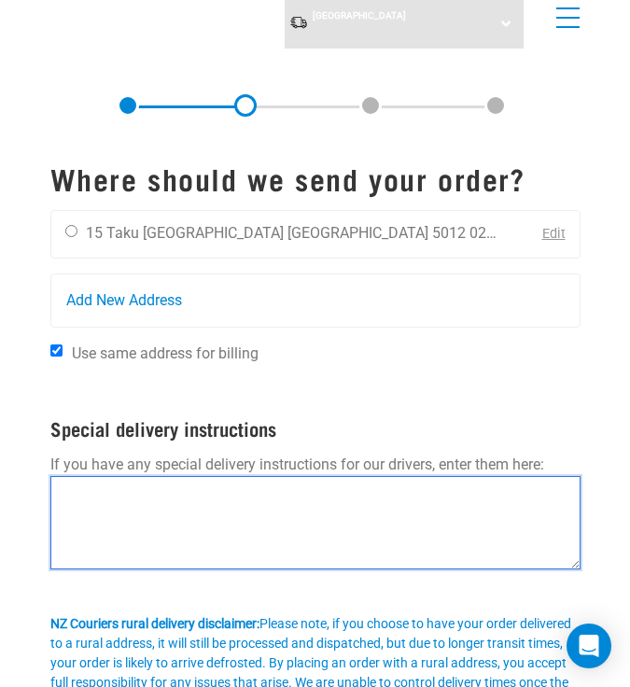
click at [140, 528] on textarea at bounding box center [315, 522] width 530 height 93
type textarea "C"
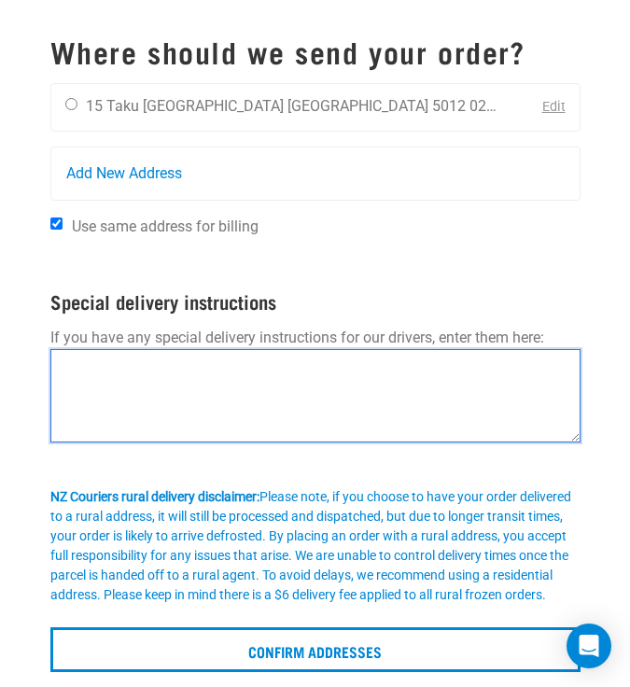
scroll to position [207, 0]
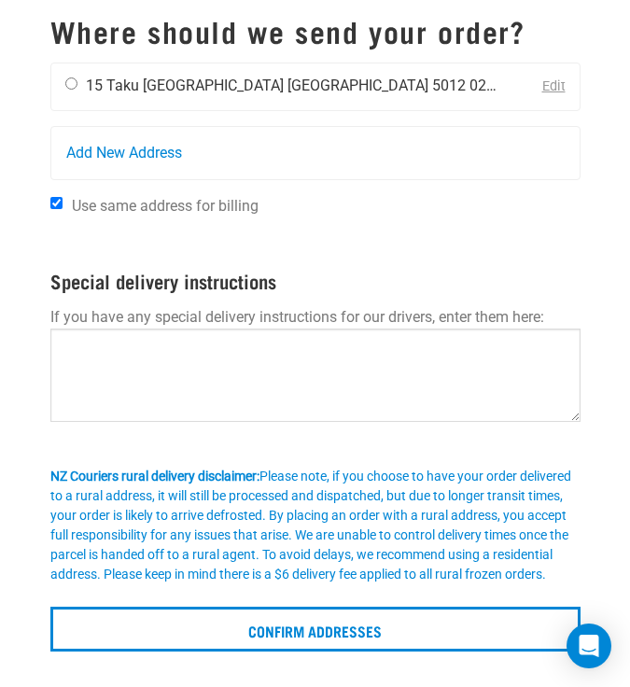
click at [74, 84] on input "radio" at bounding box center [71, 83] width 12 height 12
radio input "true"
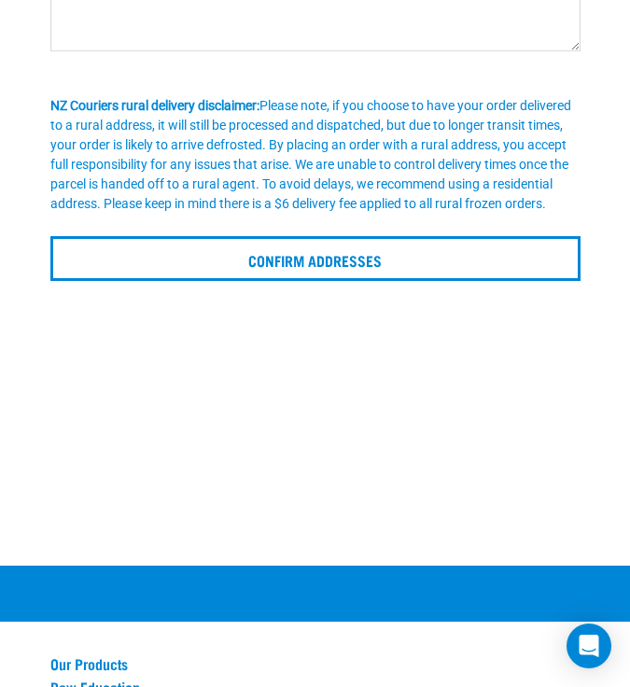
scroll to position [499, 0]
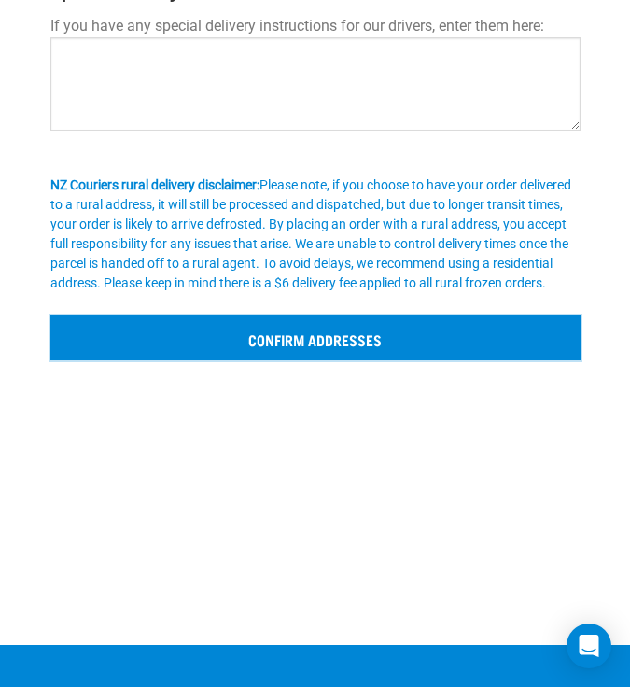
click at [145, 357] on input "Confirm addresses" at bounding box center [315, 338] width 530 height 45
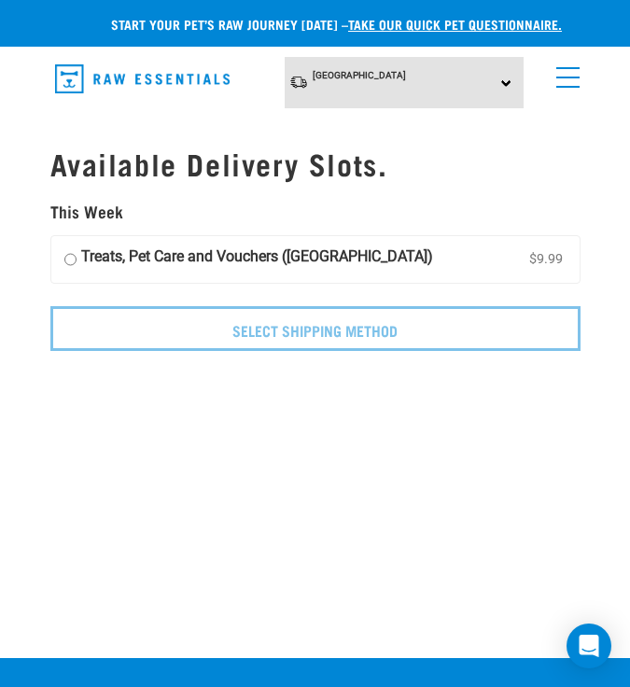
click at [72, 256] on input "Treats, Pet Care and Vouchers ([GEOGRAPHIC_DATA]) $9.99" at bounding box center [70, 260] width 12 height 28
radio input "true"
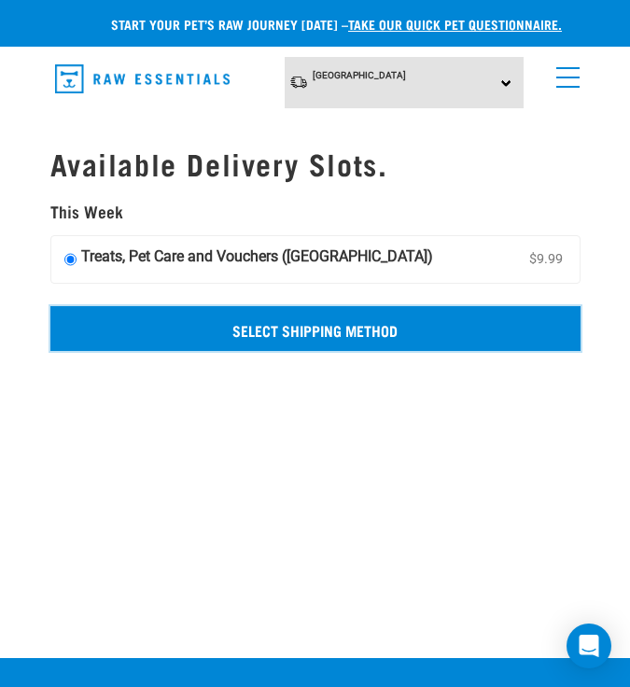
click at [207, 340] on input "Select Shipping Method" at bounding box center [315, 328] width 530 height 45
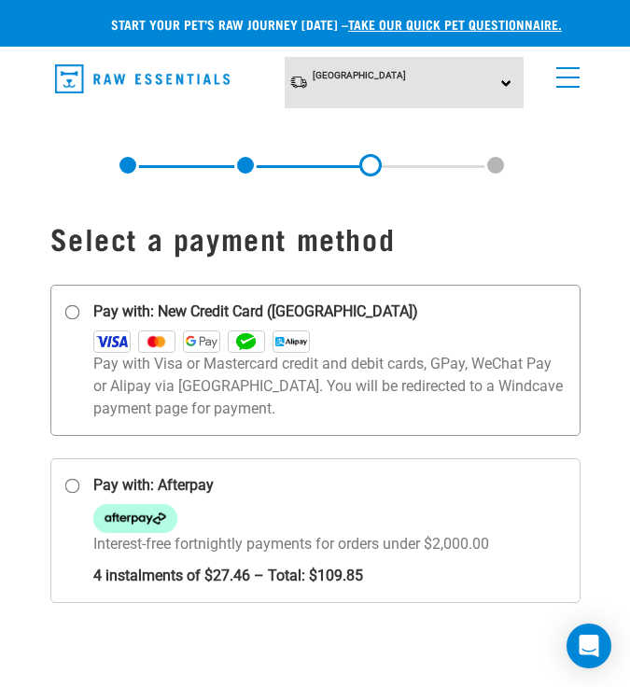
click at [74, 313] on input "Pay with: New Credit Card ([GEOGRAPHIC_DATA])" at bounding box center [71, 312] width 15 height 15
radio input "true"
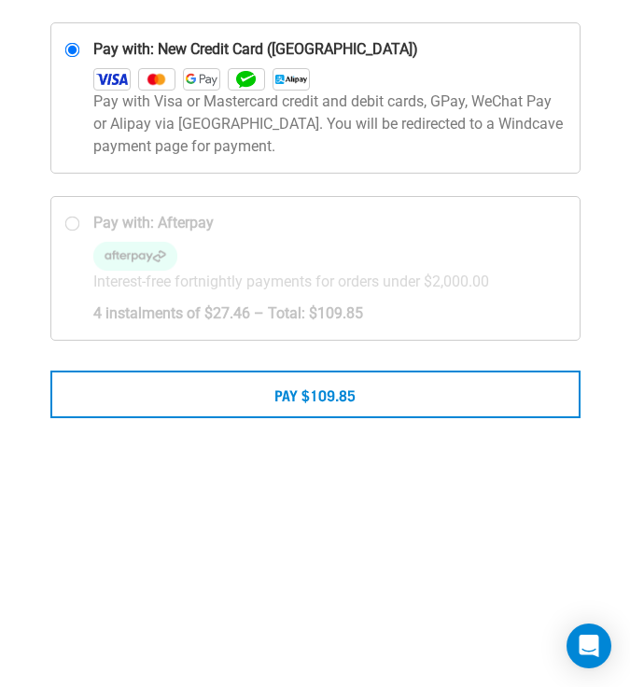
scroll to position [264, 0]
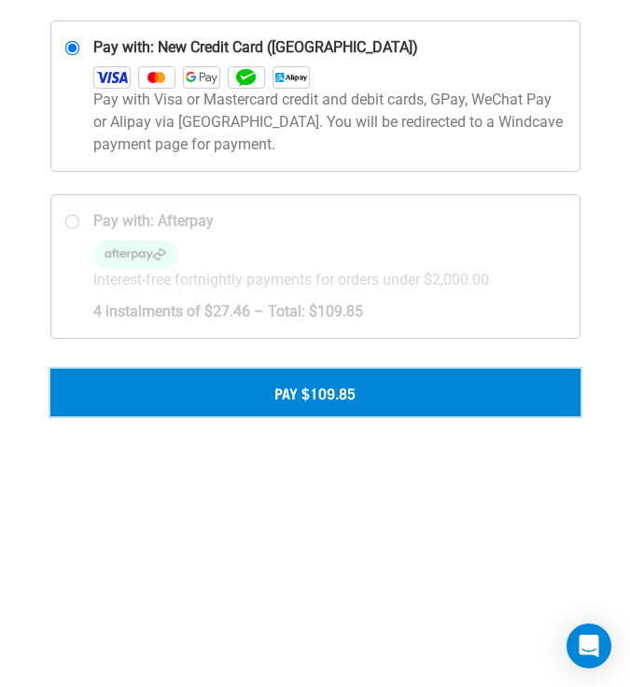
click at [304, 393] on button "Pay $109.85" at bounding box center [315, 392] width 530 height 47
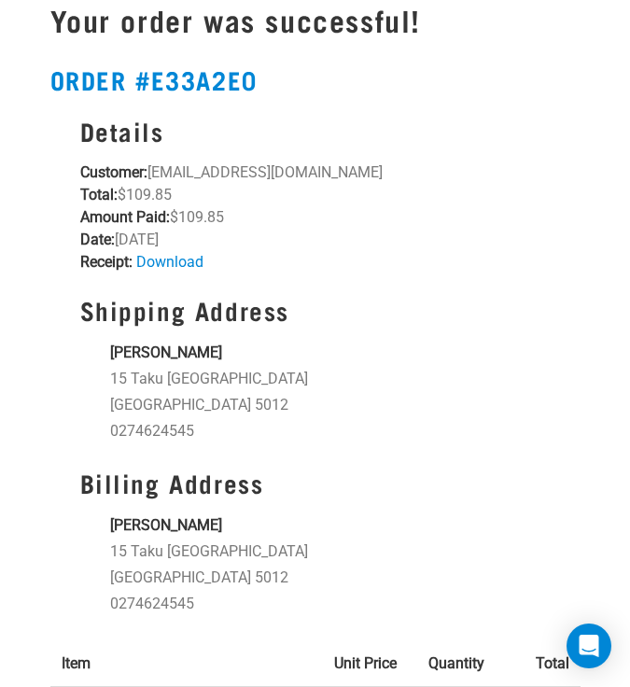
scroll to position [138, 0]
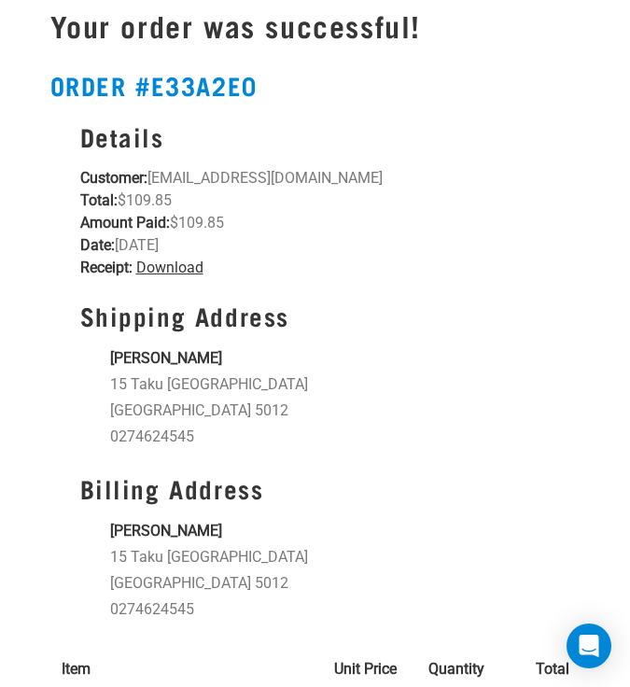
click at [173, 262] on link "Download" at bounding box center [169, 268] width 67 height 18
click at [163, 262] on link "Download" at bounding box center [169, 268] width 67 height 18
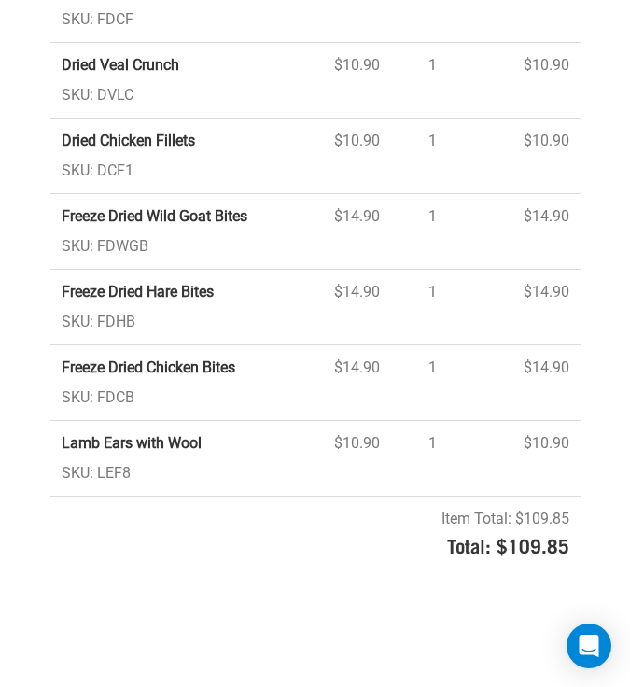
scroll to position [1001, 0]
